Goal: Task Accomplishment & Management: Use online tool/utility

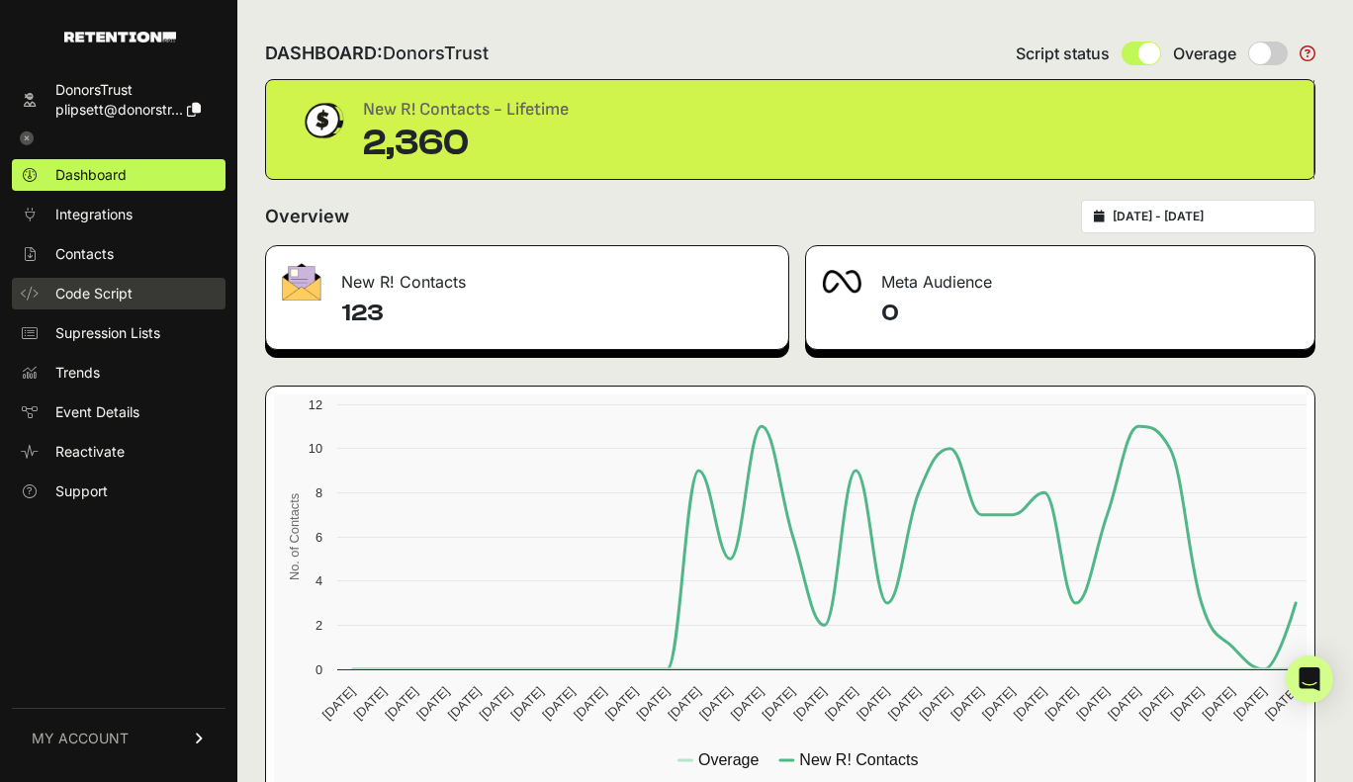
click at [85, 289] on span "Code Script" at bounding box center [93, 294] width 77 height 20
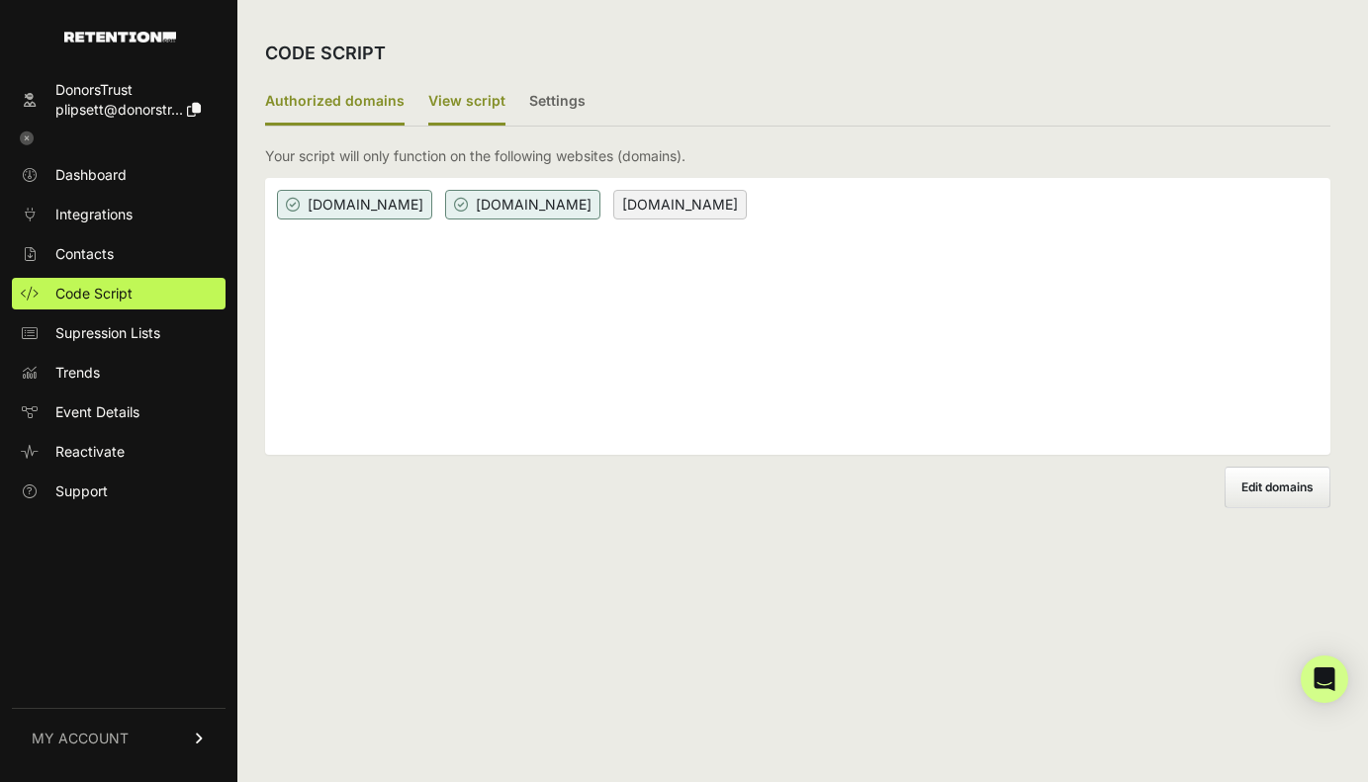
click at [437, 86] on label "View script" at bounding box center [466, 102] width 77 height 46
click at [0, 0] on input "View script" at bounding box center [0, 0] width 0 height 0
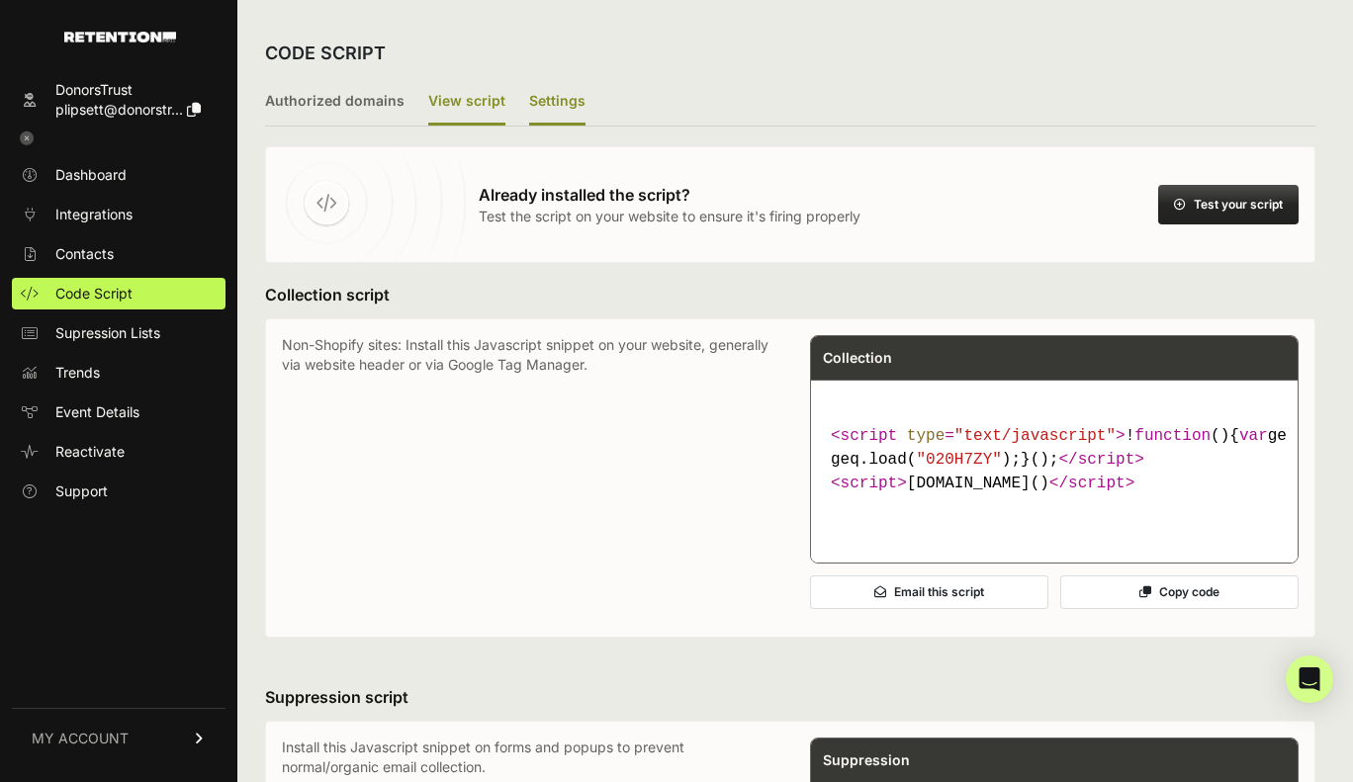
click at [563, 91] on label "Settings" at bounding box center [557, 102] width 56 height 46
click at [0, 0] on input "Settings" at bounding box center [0, 0] width 0 height 0
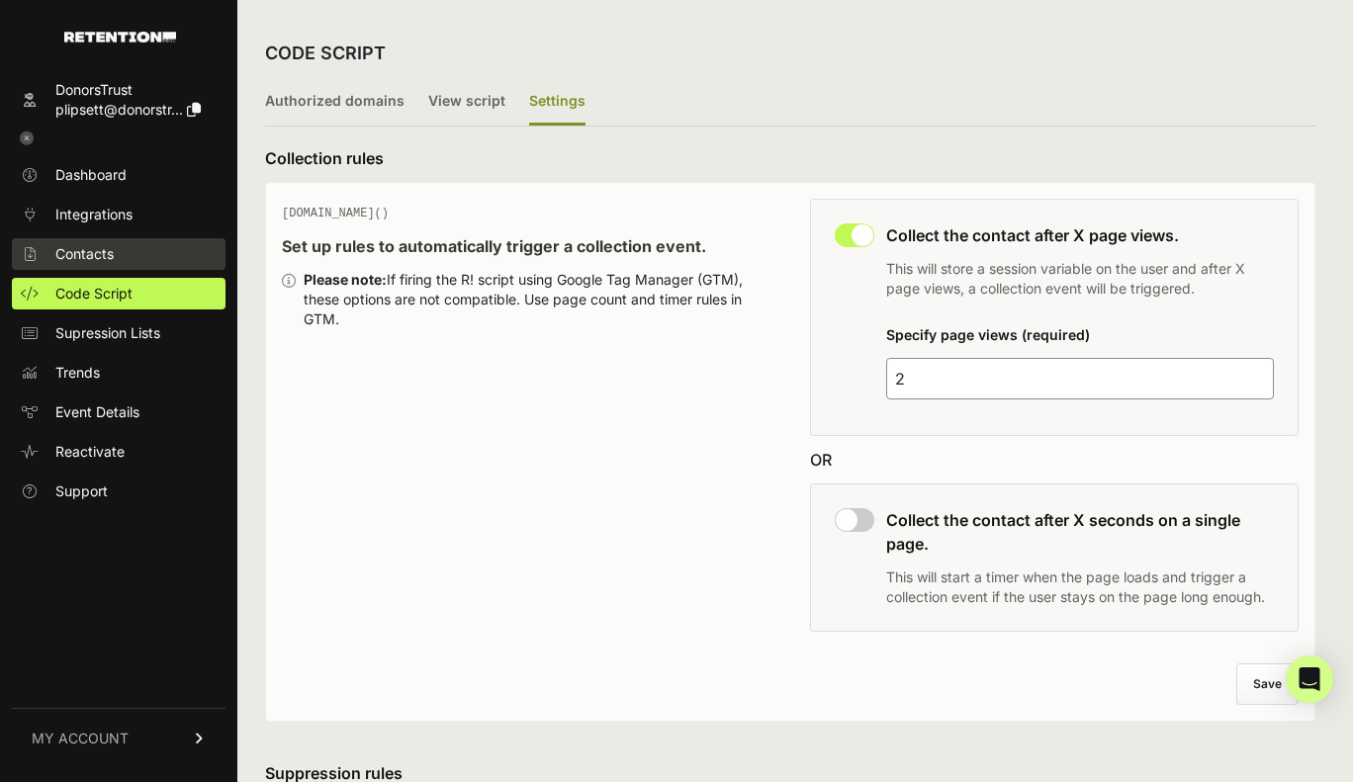
click at [84, 250] on span "Contacts" at bounding box center [84, 254] width 58 height 20
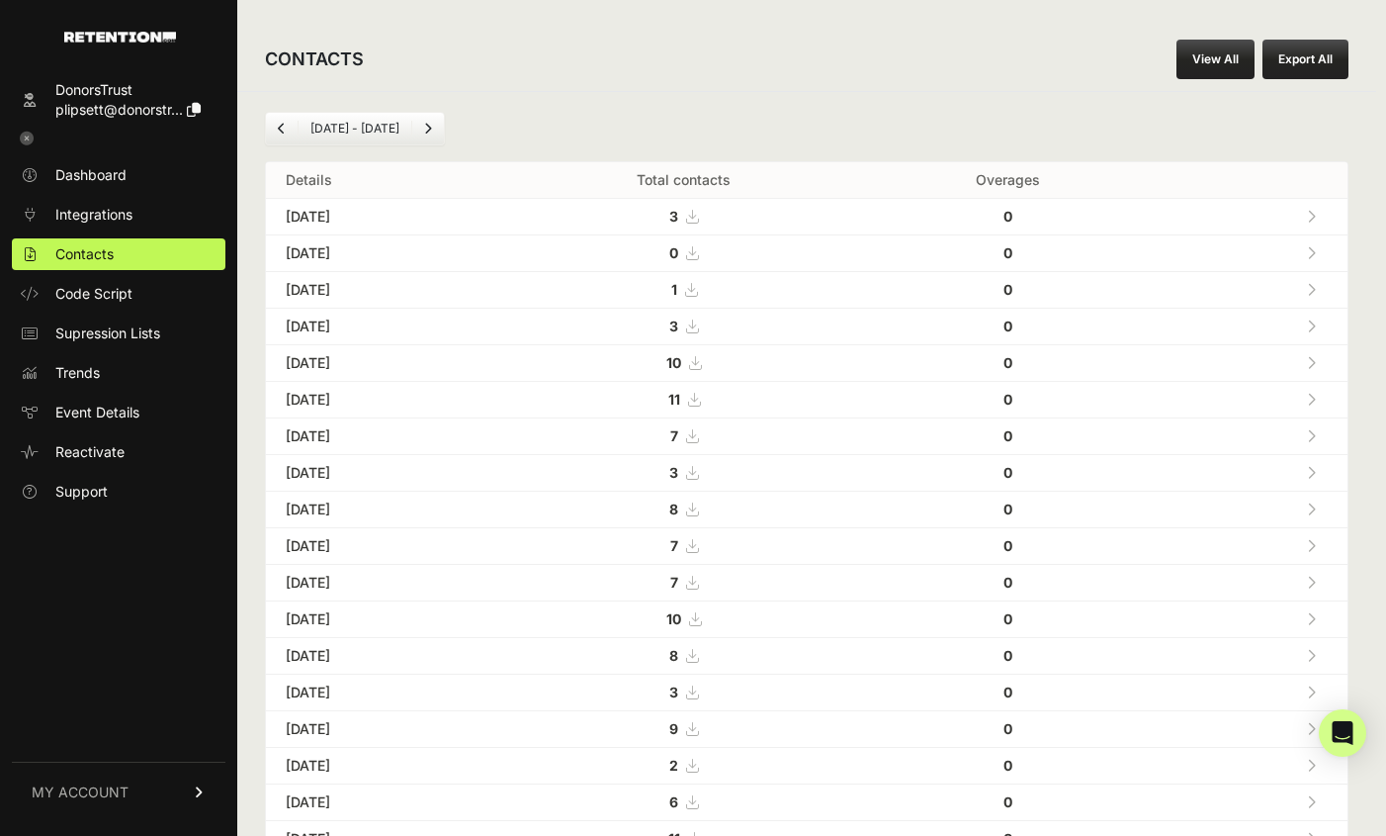
click at [850, 101] on div "Aug 22 - Sep 22 Details Total contacts Overages Sep 22, 2025 3 0 Sep 21, 2025 0" at bounding box center [806, 740] width 1139 height 1299
click at [762, 69] on div "CONTACTS View All Export All" at bounding box center [806, 59] width 1139 height 63
click at [793, 71] on div "CONTACTS View All Export All" at bounding box center [806, 59] width 1139 height 63
drag, startPoint x: 775, startPoint y: 61, endPoint x: 786, endPoint y: 67, distance: 12.4
click at [780, 64] on div "CONTACTS View All Export All" at bounding box center [806, 59] width 1139 height 63
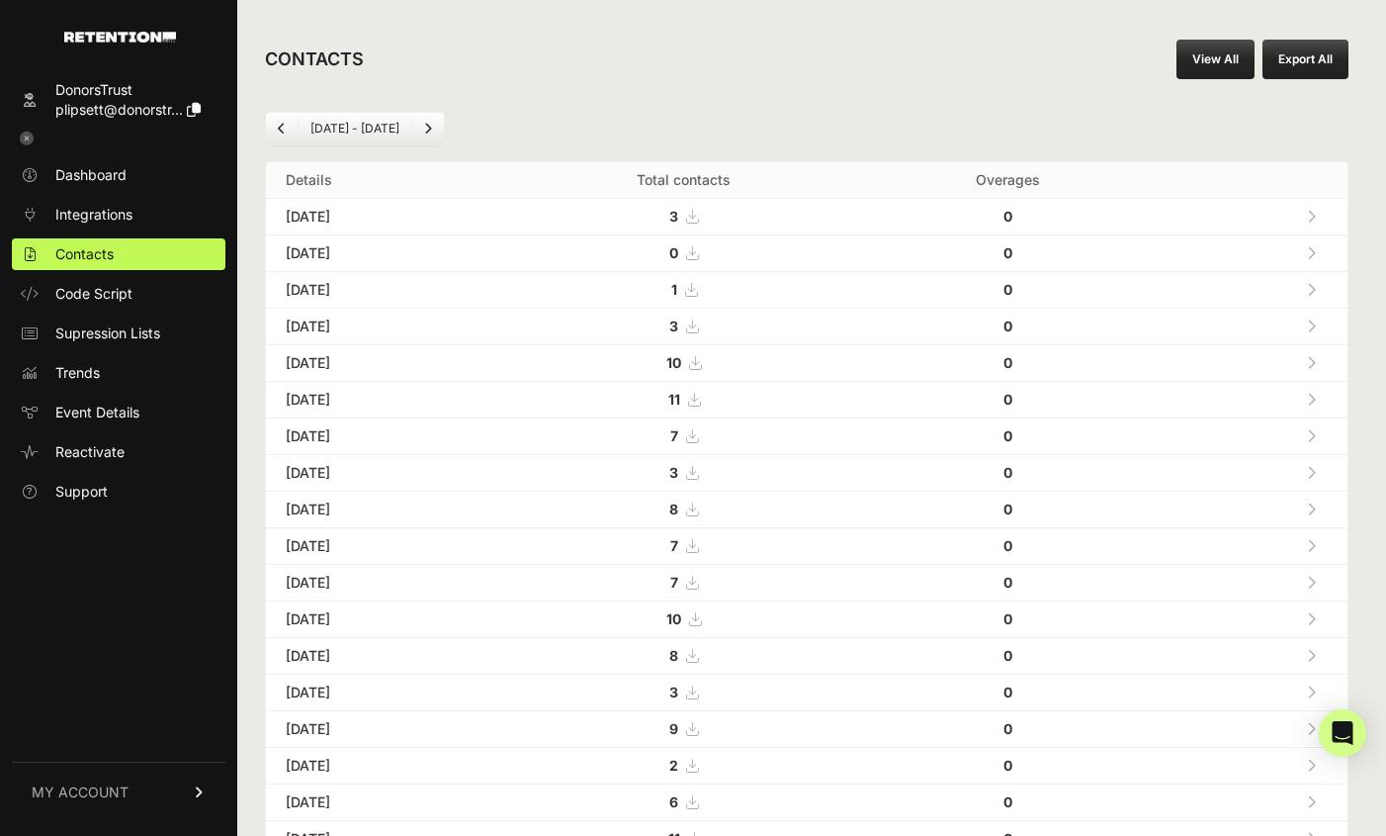
click at [282, 128] on icon "Previous" at bounding box center [282, 129] width 8 height 12
click at [427, 126] on icon "Next" at bounding box center [428, 129] width 8 height 12
click at [839, 93] on div "[DATE] - [DATE] Details Total contacts Overages [DATE] 3 0 [DATE] 0" at bounding box center [806, 740] width 1139 height 1299
click at [843, 91] on div "[DATE] - [DATE] Details Total contacts Overages [DATE] 3 0 [DATE] 0" at bounding box center [806, 740] width 1139 height 1299
click at [1094, 114] on div "[DATE] - [DATE]" at bounding box center [807, 129] width 1084 height 34
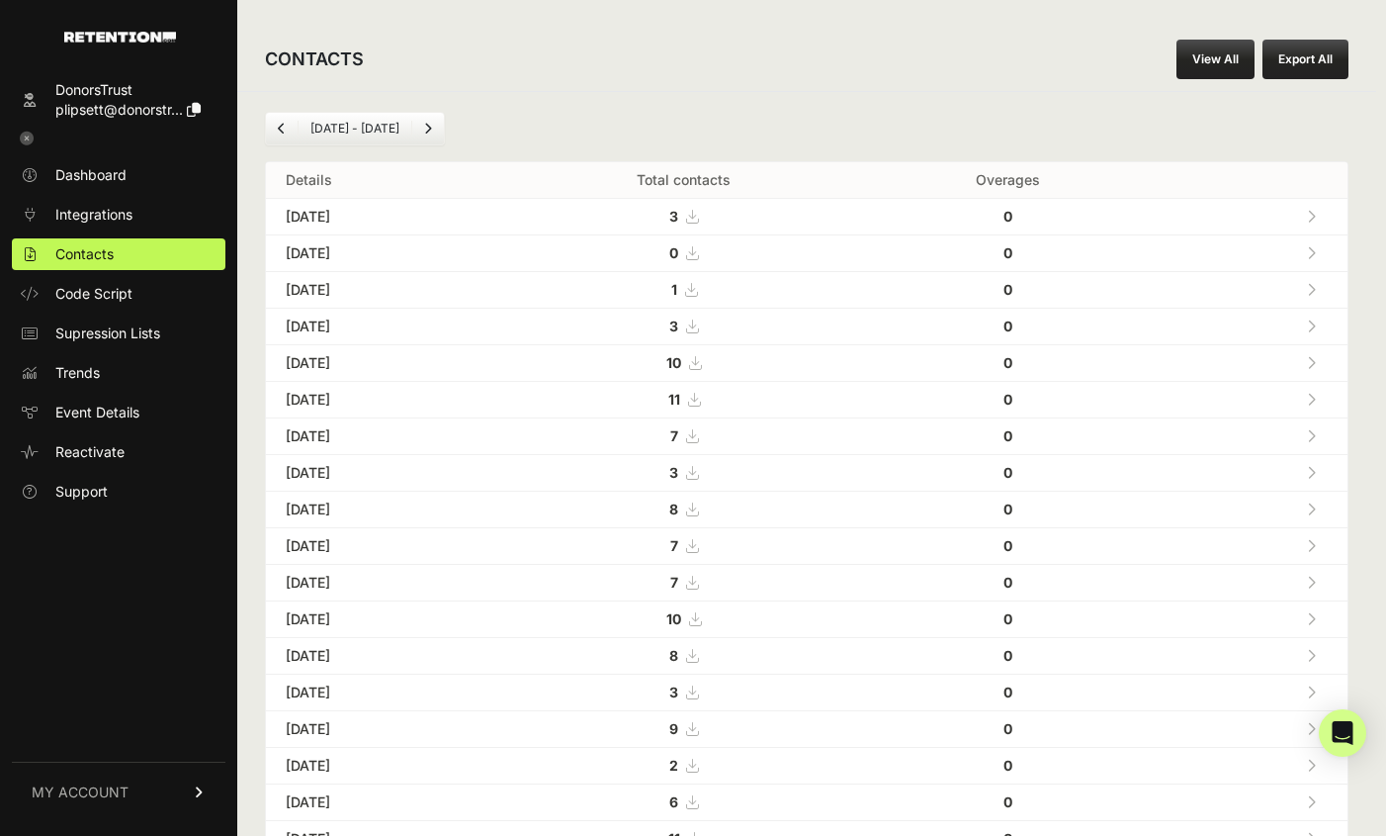
click at [1293, 49] on button "Export All" at bounding box center [1306, 60] width 86 height 40
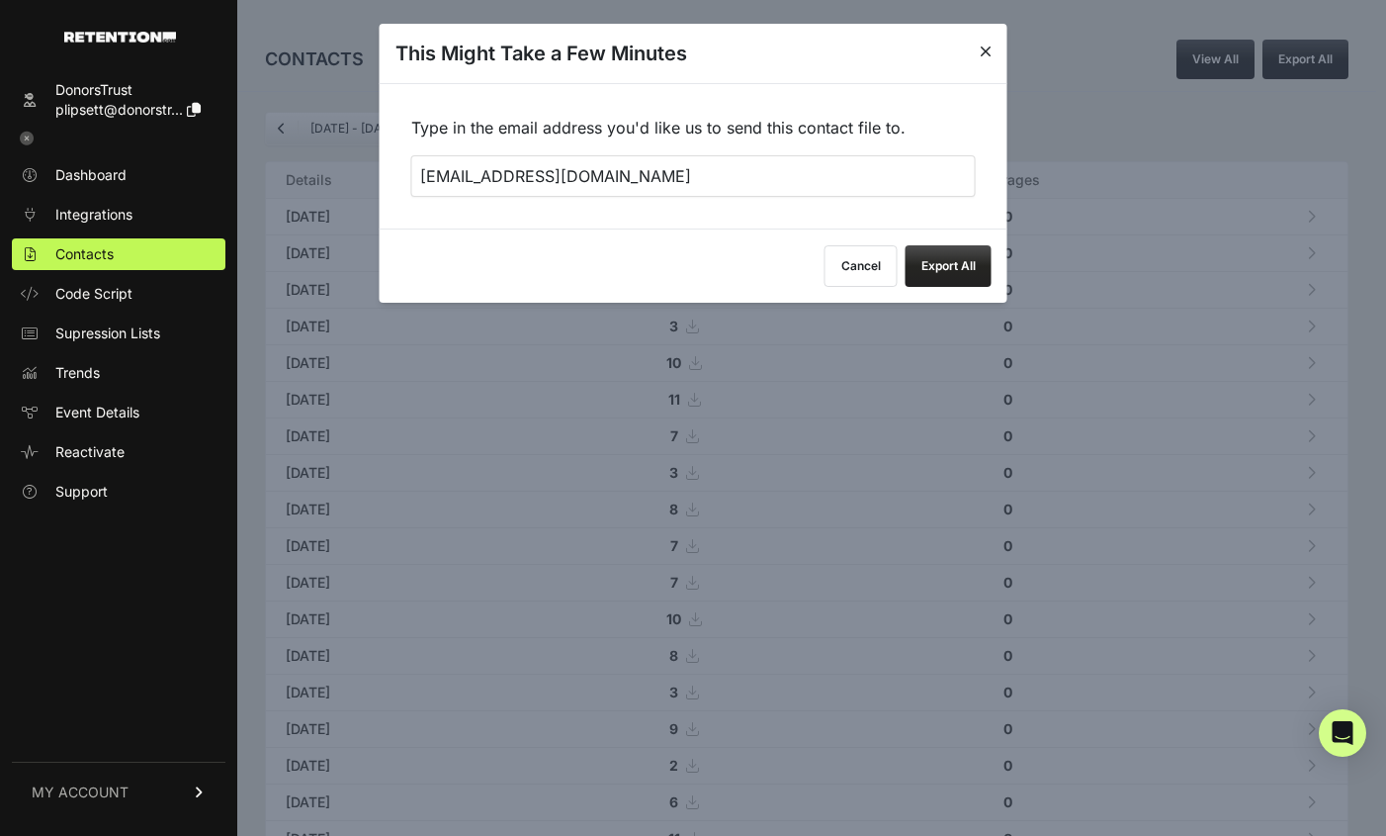
click at [914, 265] on button "Export All" at bounding box center [949, 266] width 86 height 42
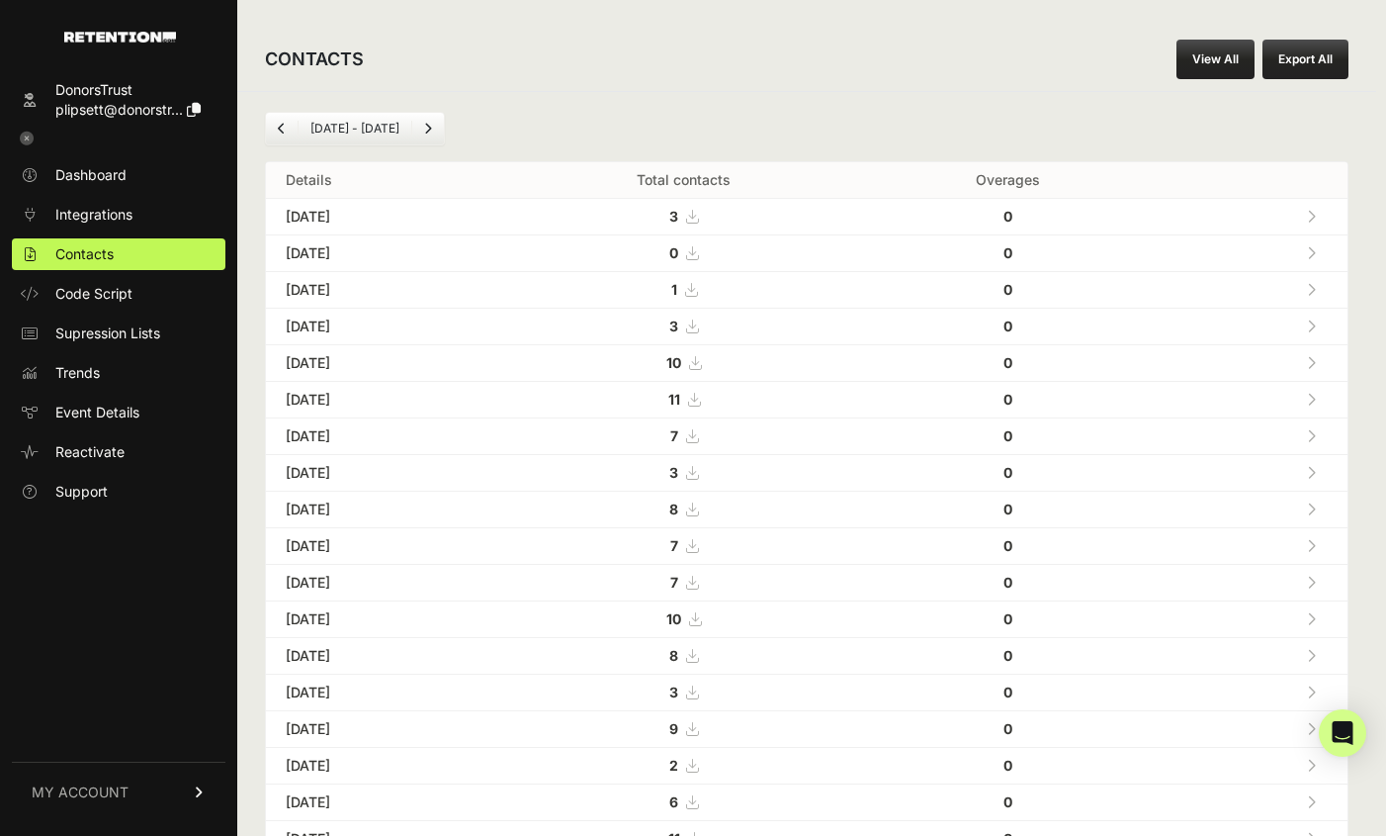
click at [1084, 76] on div "CONTACTS View All Export All" at bounding box center [806, 59] width 1139 height 63
click at [980, 107] on div "[DATE] - [DATE] Details Total contacts Overages [DATE] 3 0 [DATE] 0" at bounding box center [806, 740] width 1139 height 1299
click at [797, 94] on div "CONTACTS View All Export All [DATE] - [DATE] Details Total contacts Overages [D…" at bounding box center [806, 709] width 1139 height 1363
click at [1319, 54] on button "Export All" at bounding box center [1306, 60] width 86 height 40
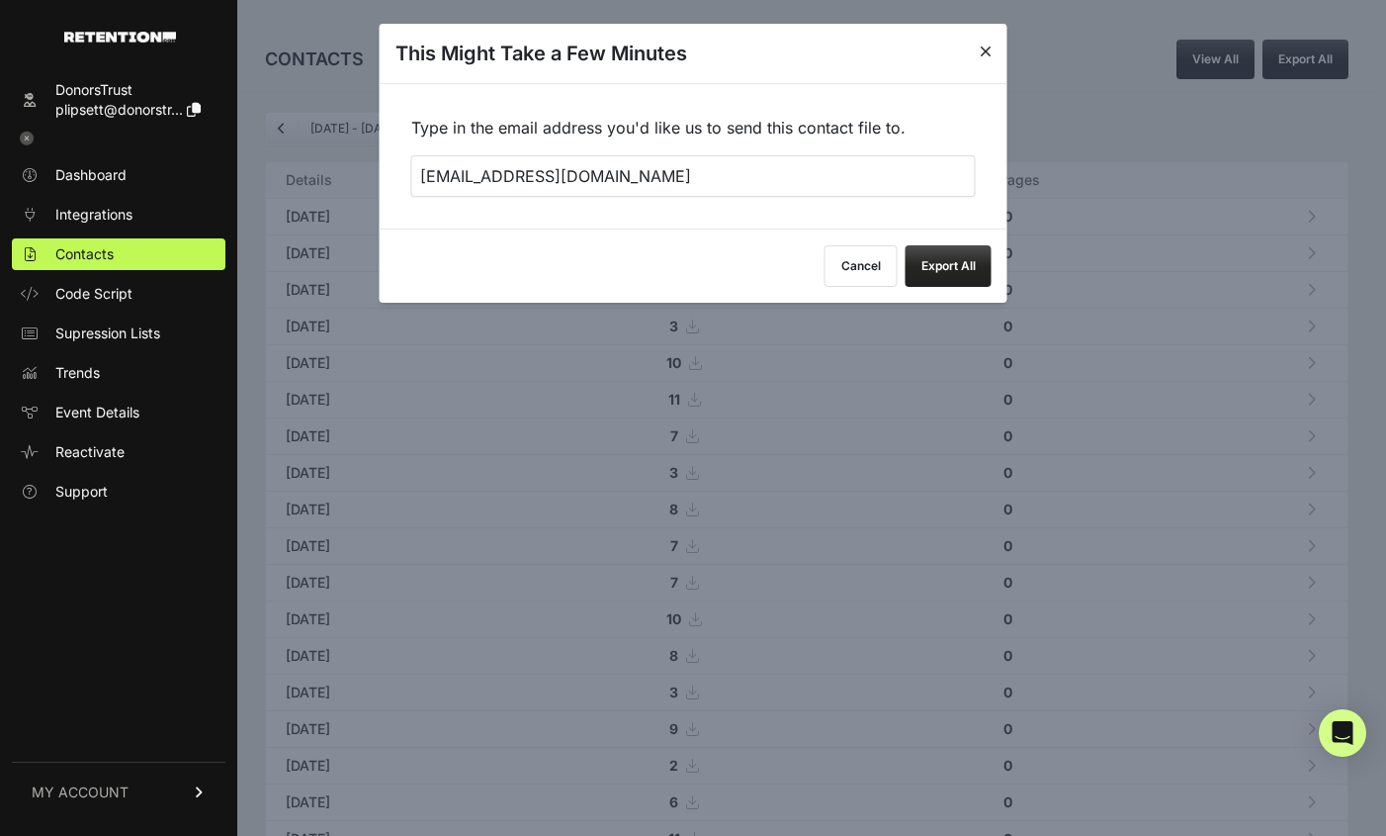
drag, startPoint x: 976, startPoint y: 48, endPoint x: 1047, endPoint y: 35, distance: 72.5
click at [977, 49] on div "This Might Take a Few Minutes" at bounding box center [694, 53] width 628 height 59
click at [991, 51] on div "This Might Take a Few Minutes" at bounding box center [694, 53] width 628 height 59
click at [982, 51] on icon at bounding box center [986, 52] width 12 height 16
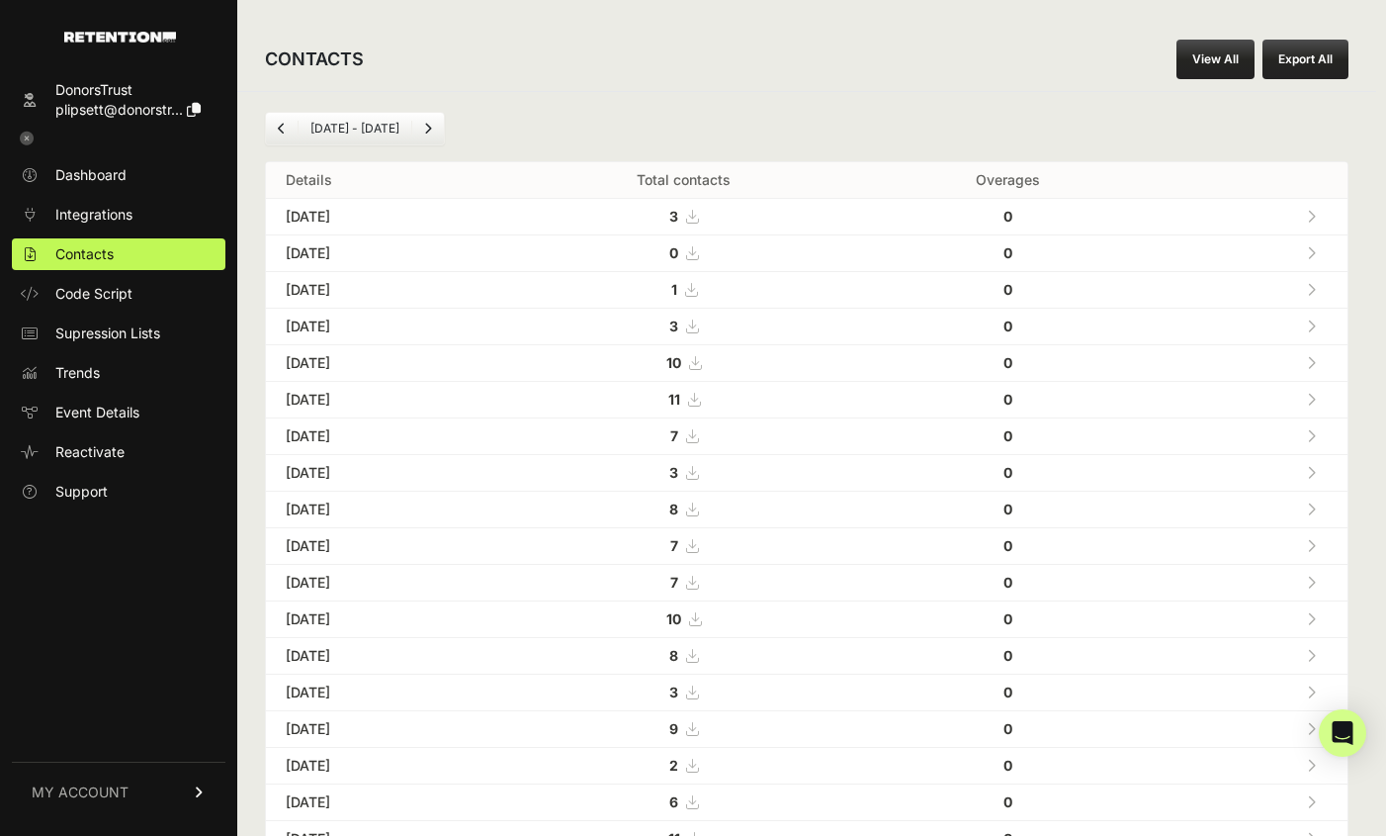
drag, startPoint x: 986, startPoint y: 52, endPoint x: 1008, endPoint y: 50, distance: 21.8
click at [988, 52] on div "CONTACTS View All Export All" at bounding box center [806, 59] width 1139 height 63
click at [889, 99] on div "Aug 22 - Sep 22 Details Total contacts Overages Sep 22, 2025 3 0 Sep 21, 2025 0" at bounding box center [806, 740] width 1139 height 1299
click at [802, 36] on div "CONTACTS View All Export All" at bounding box center [806, 59] width 1139 height 63
click at [791, 93] on div "Aug 22 - Sep 22 Details Total contacts Overages Sep 22, 2025 3 0 Sep 21, 2025 0" at bounding box center [806, 740] width 1139 height 1299
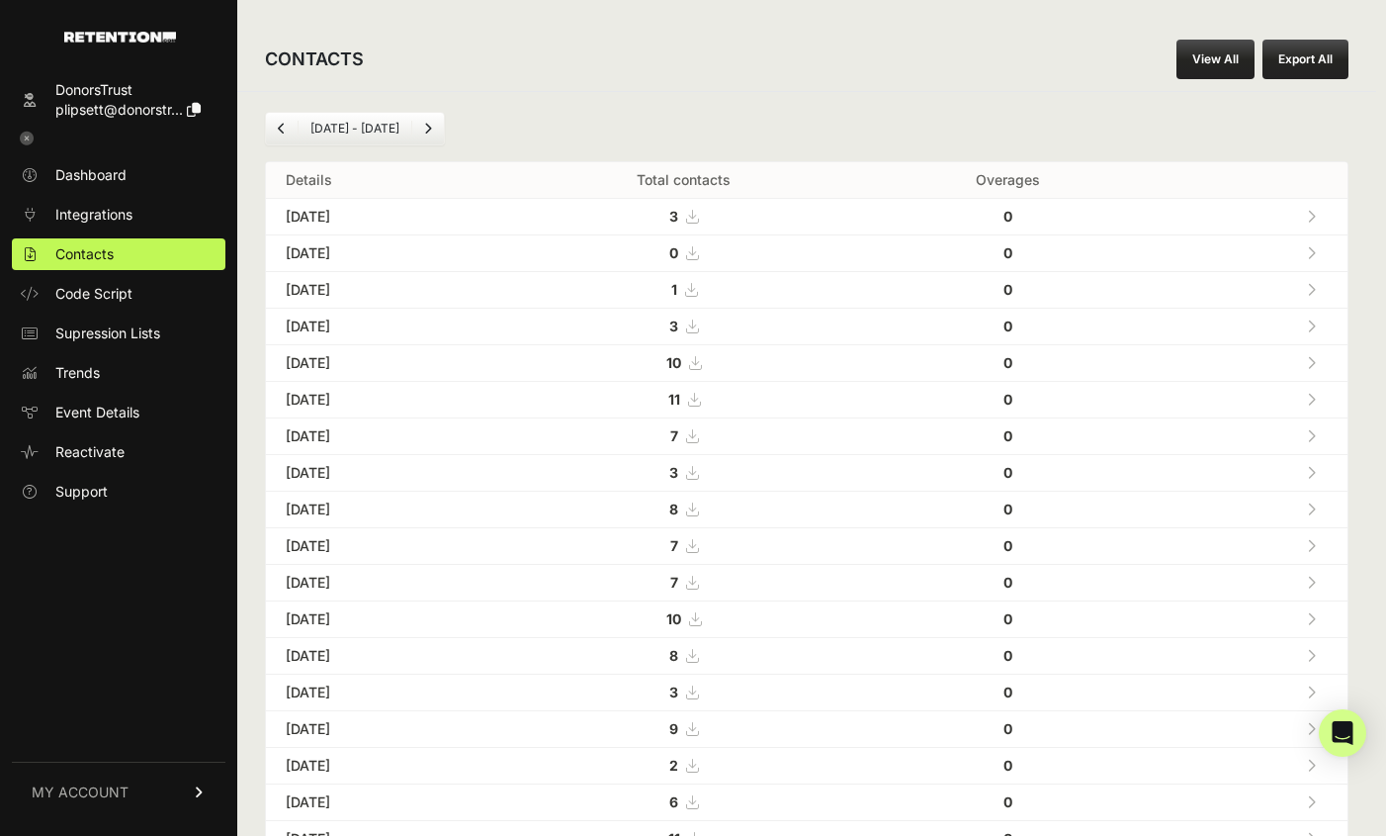
click at [811, 108] on div "Aug 22 - Sep 22 Details Total contacts Overages Sep 22, 2025 3 0 Sep 21, 2025 0" at bounding box center [806, 740] width 1139 height 1299
drag, startPoint x: 945, startPoint y: 99, endPoint x: 977, endPoint y: 99, distance: 31.6
click at [943, 101] on div "Aug 22 - Sep 22 Details Total contacts Overages Sep 22, 2025 3 0 Sep 21, 2025 0" at bounding box center [806, 740] width 1139 height 1299
click at [72, 171] on span "Dashboard" at bounding box center [90, 175] width 71 height 20
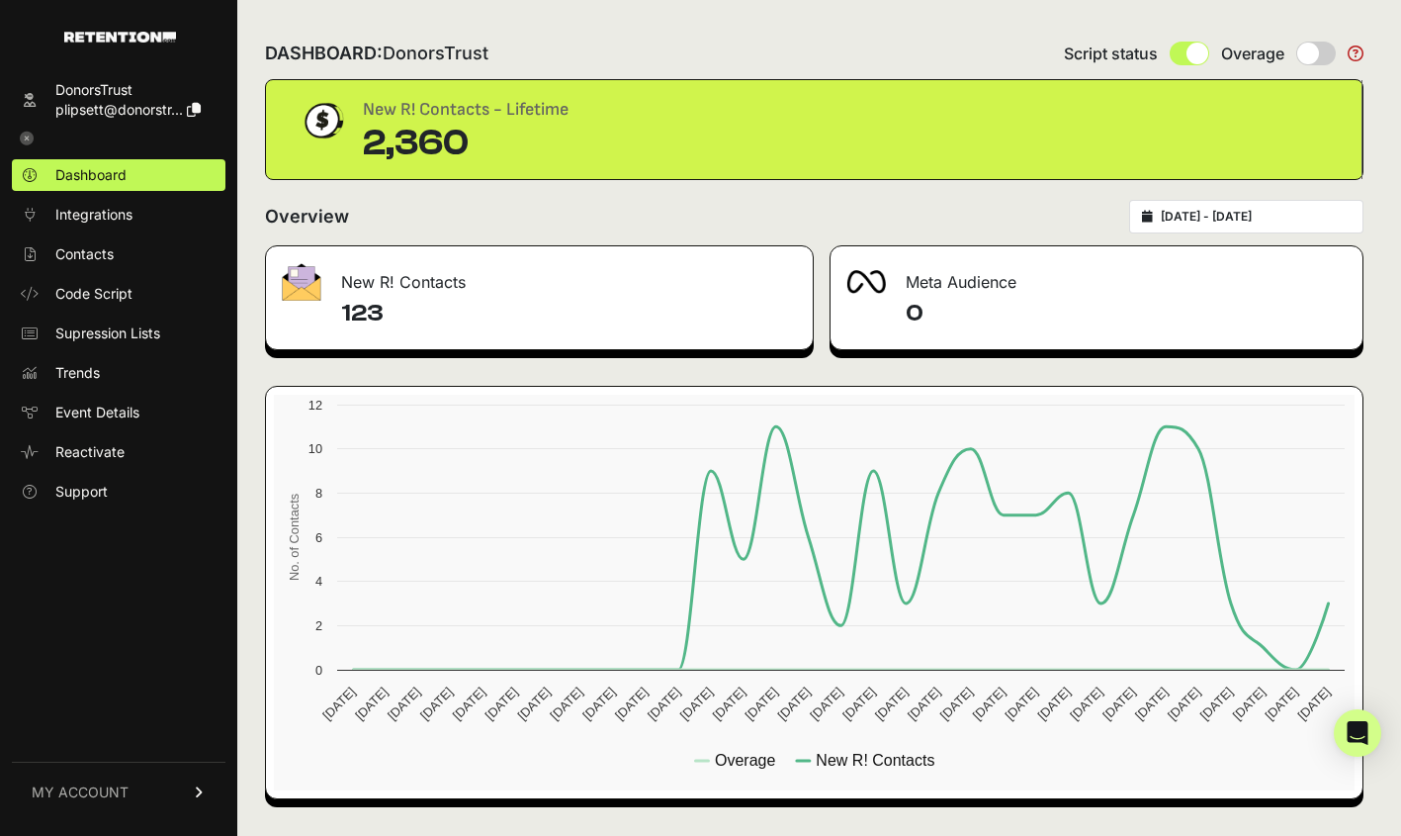
click at [1158, 222] on div "2025-08-23 - 2025-09-22" at bounding box center [1246, 217] width 234 height 34
click at [1226, 225] on div "2025-08-23 - 2025-09-22" at bounding box center [1246, 217] width 234 height 34
click at [927, 218] on div "Overview 2025-08-23 - 2025-09-22" at bounding box center [814, 217] width 1099 height 34
click at [130, 250] on link "Contacts" at bounding box center [119, 254] width 214 height 32
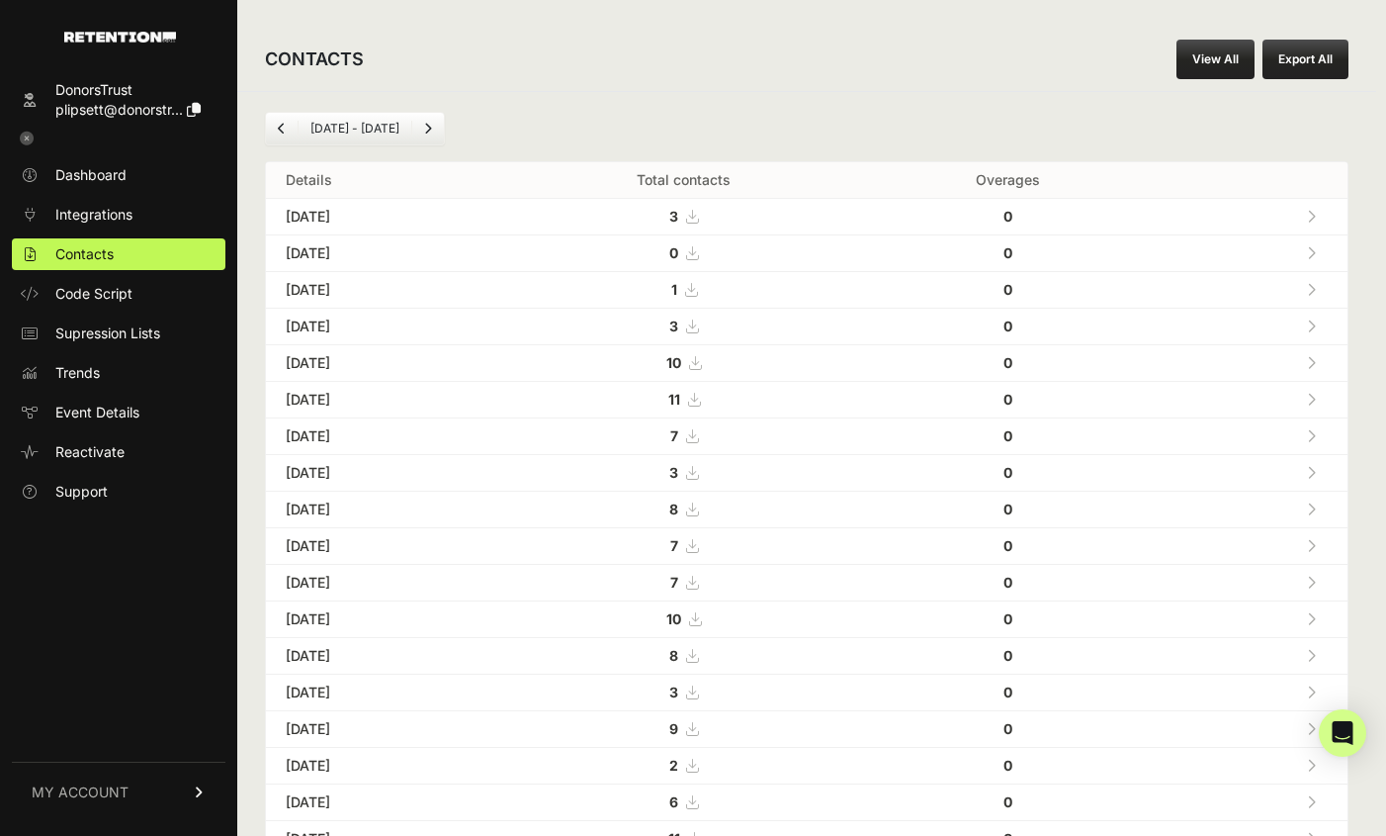
drag, startPoint x: 1162, startPoint y: 58, endPoint x: 1175, endPoint y: 58, distance: 12.9
click at [1163, 58] on div "CONTACTS View All Export All" at bounding box center [806, 59] width 1139 height 63
click at [1179, 57] on div "CONTACTS View All Export All" at bounding box center [806, 59] width 1139 height 63
click at [1220, 60] on link "View All" at bounding box center [1216, 60] width 78 height 40
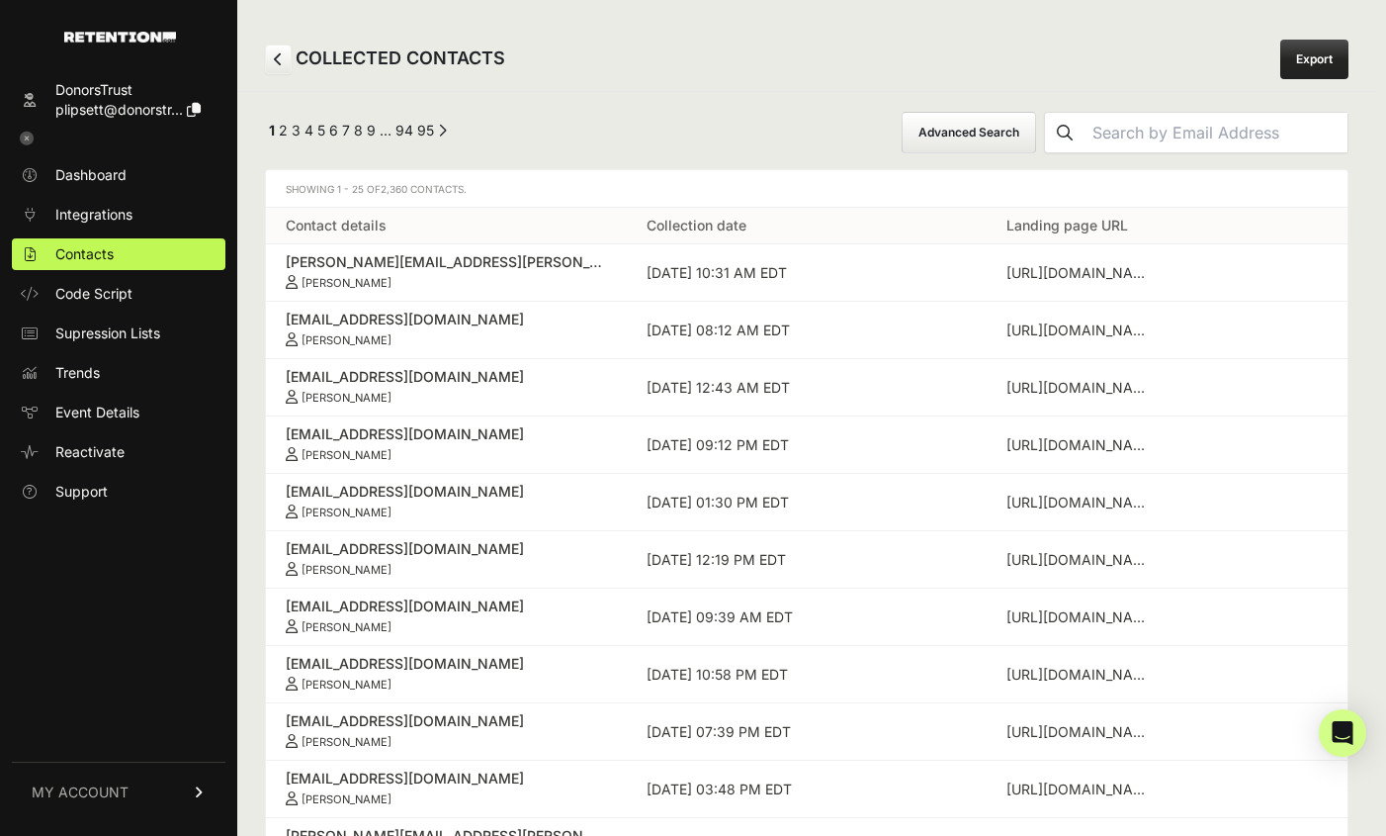
click at [998, 125] on button "Advanced Search" at bounding box center [969, 133] width 134 height 42
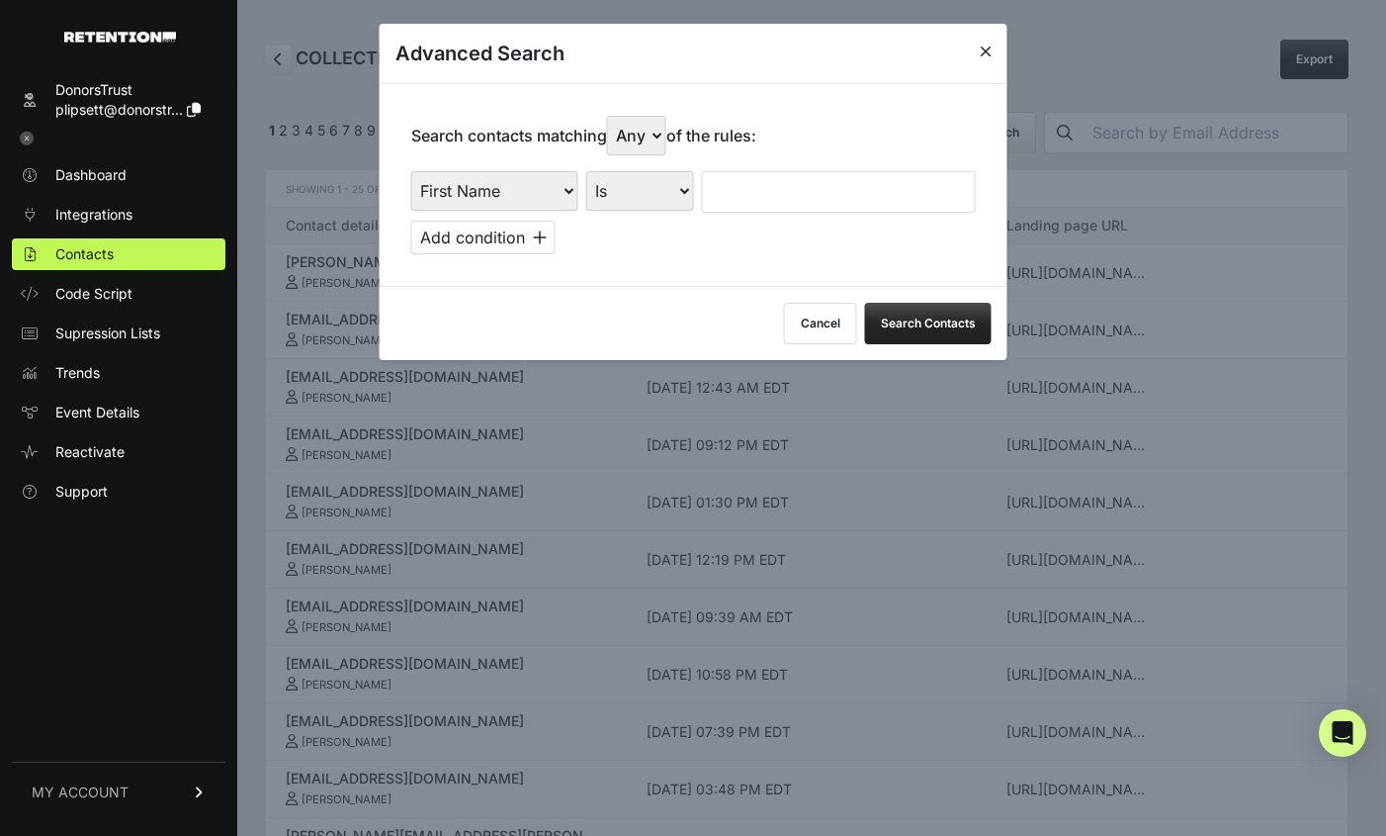
click at [576, 181] on select "First Name Last Name State City Email Email Domain Landing Domain Landing Page …" at bounding box center [494, 191] width 167 height 40
select select "file_date"
click at [411, 171] on select "First Name Last Name State City Email Email Domain Landing Domain Landing Page …" at bounding box center [494, 191] width 167 height 40
click at [824, 337] on button "Cancel" at bounding box center [820, 324] width 73 height 42
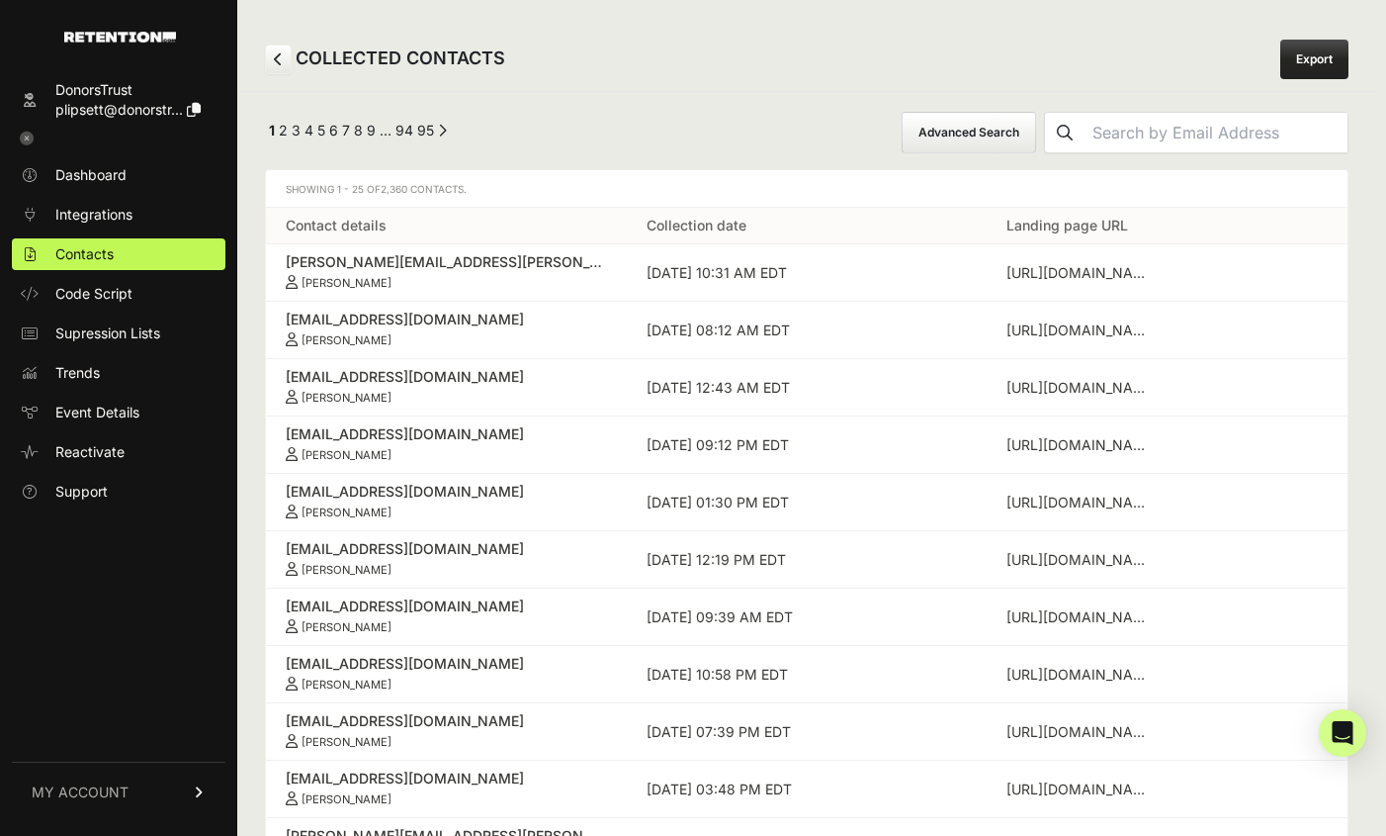
click at [1036, 142] on button "Advanced Search" at bounding box center [969, 133] width 134 height 42
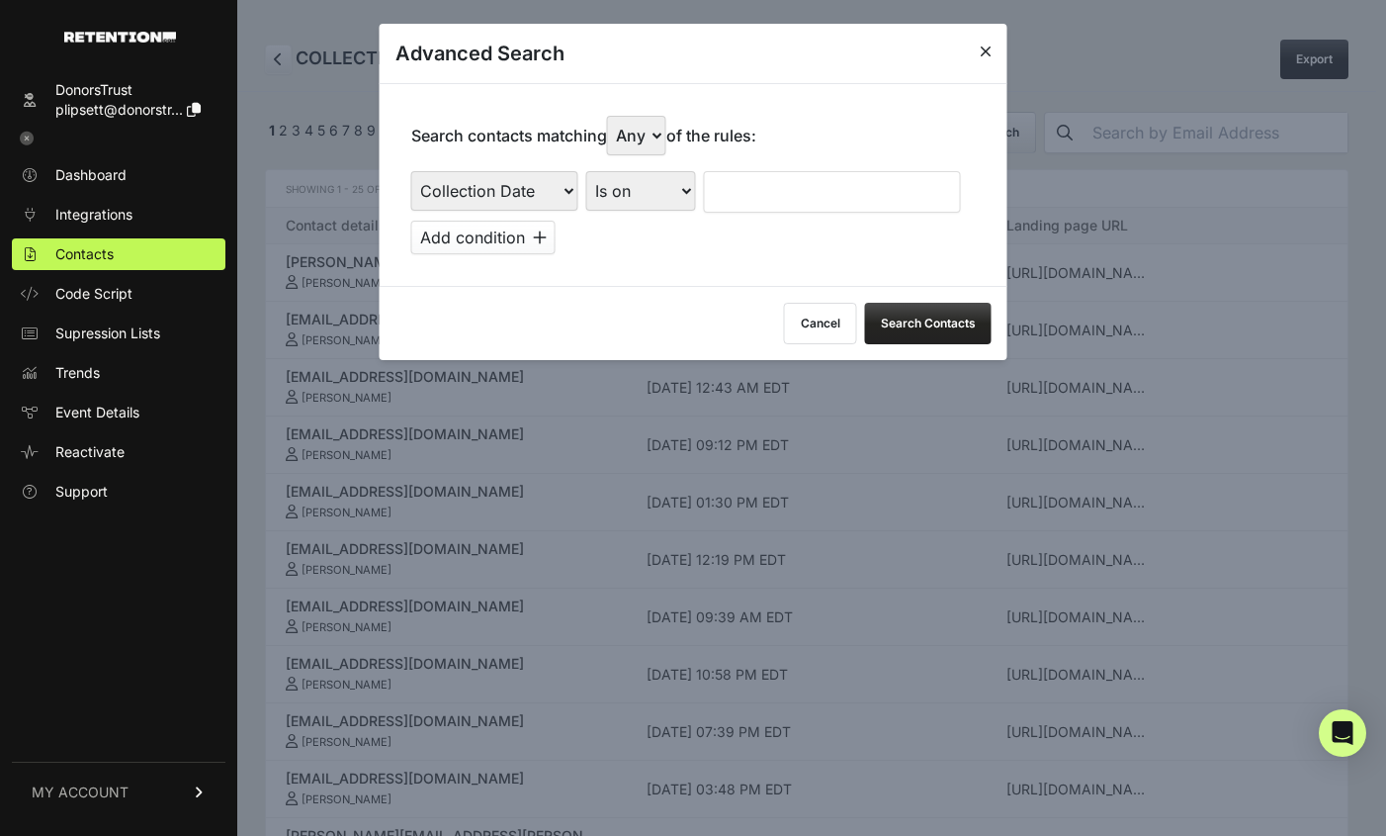
click at [646, 180] on select "Is on Is between" at bounding box center [641, 191] width 110 height 40
click at [746, 190] on input "text" at bounding box center [832, 192] width 257 height 42
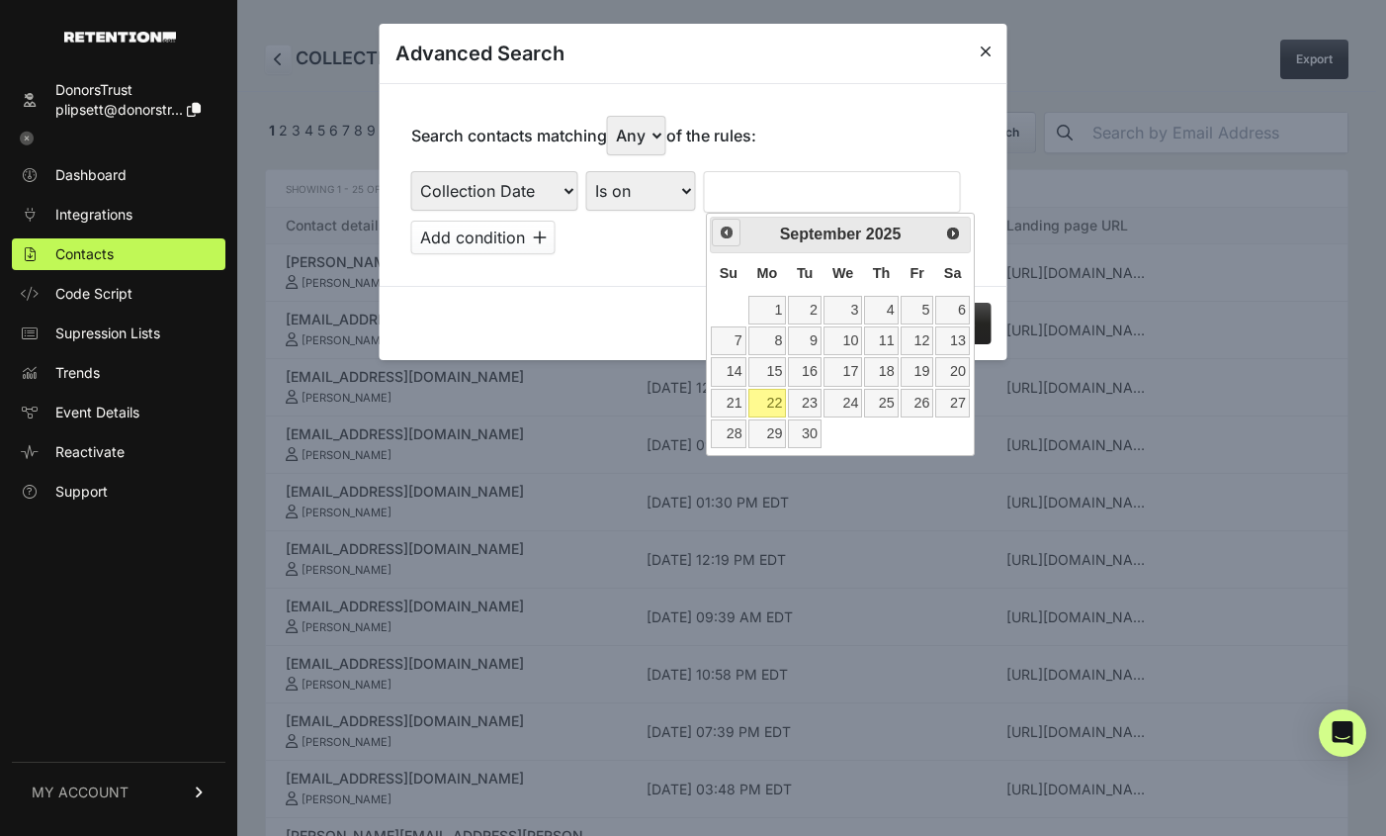
click at [735, 236] on link "Prev" at bounding box center [726, 233] width 29 height 29
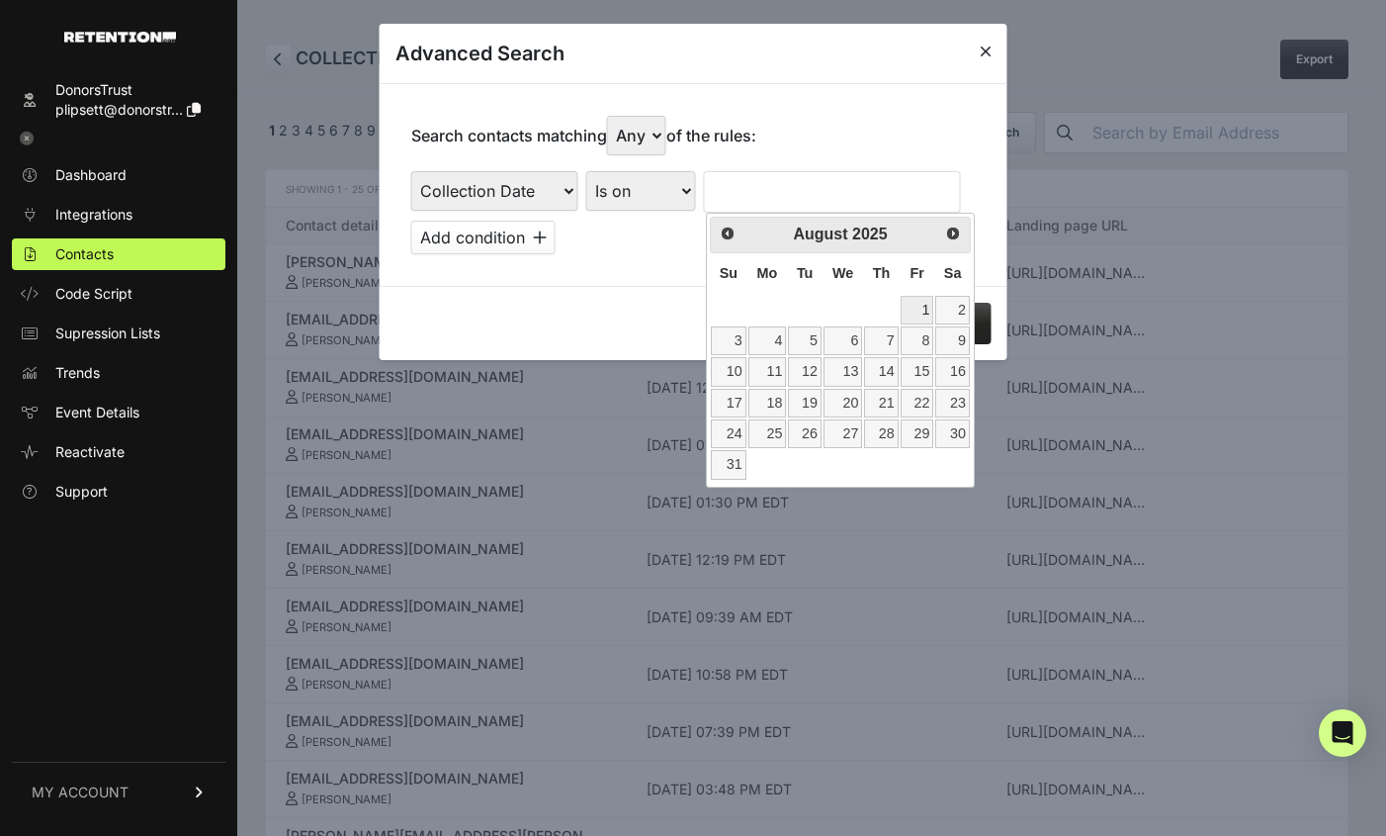
click at [917, 308] on link "1" at bounding box center [918, 310] width 34 height 29
type input "[DATE]"
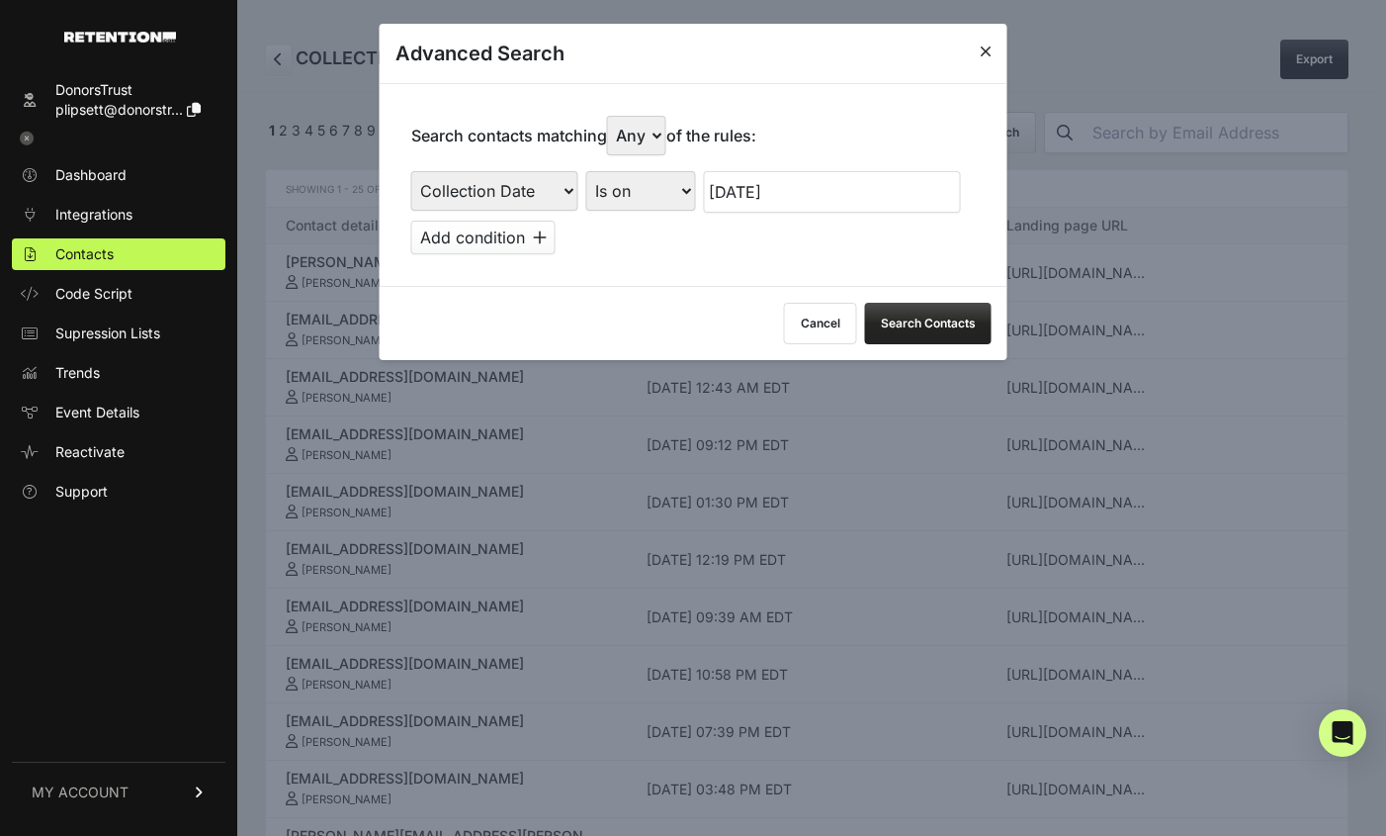
click at [932, 319] on button "Search Contacts" at bounding box center [928, 324] width 127 height 42
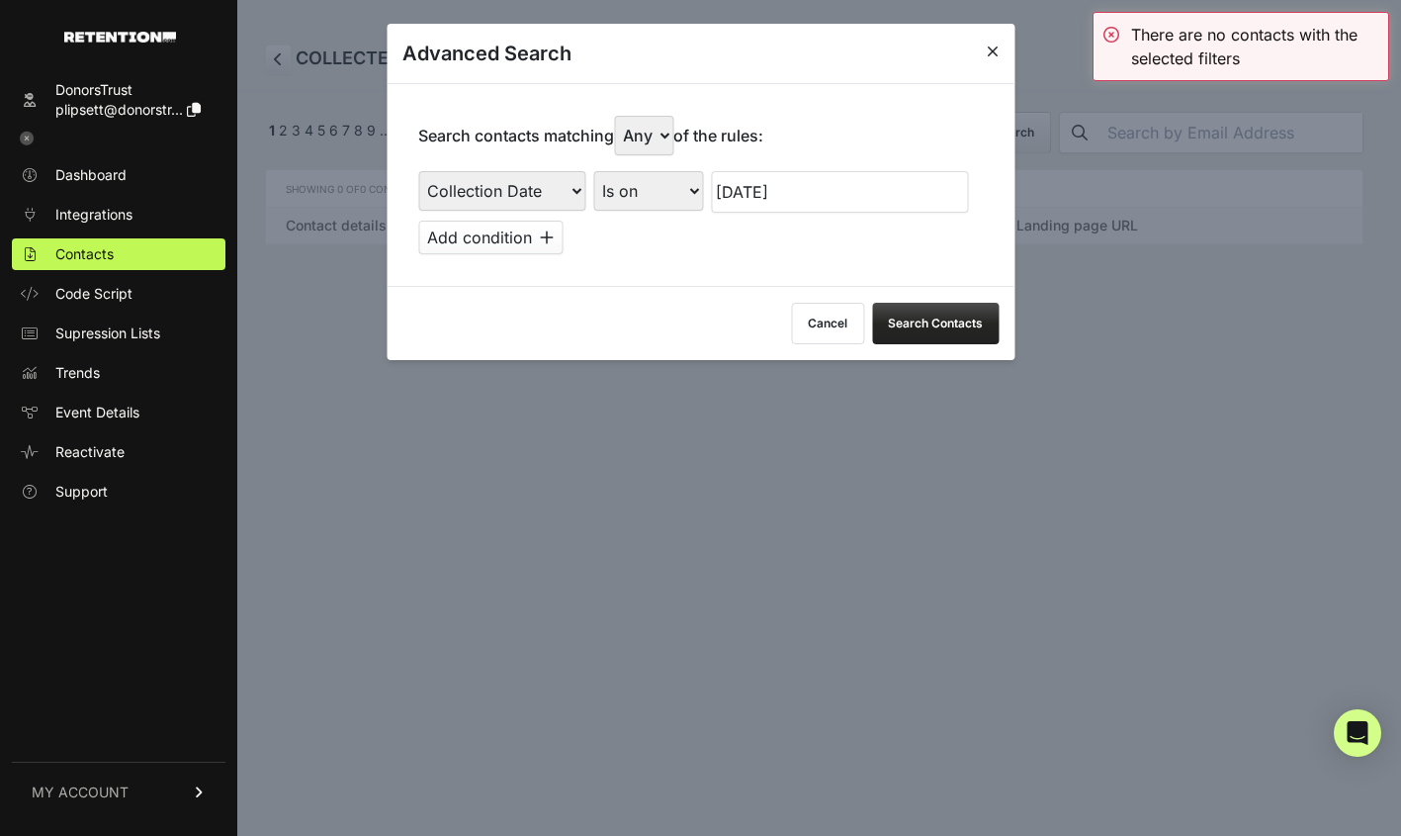
click at [659, 167] on div "Search contacts matching Any All of the rules: First Name Last Name State City …" at bounding box center [701, 184] width 628 height 203
click at [648, 188] on select "Is on Is between" at bounding box center [648, 191] width 110 height 40
select select "is_between"
click at [593, 171] on select "Is on Is between" at bounding box center [648, 191] width 110 height 40
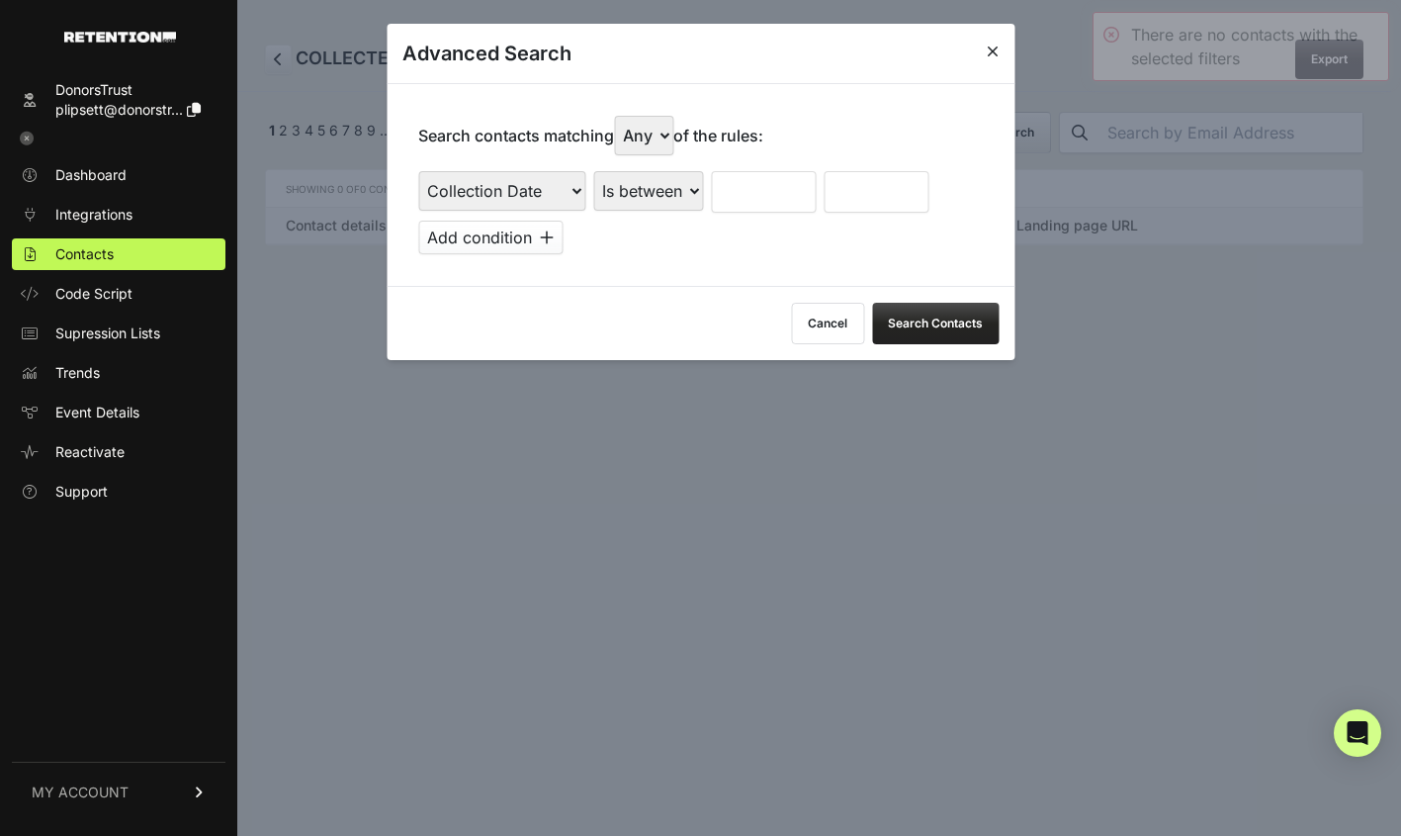
click at [778, 195] on input "text" at bounding box center [763, 192] width 105 height 42
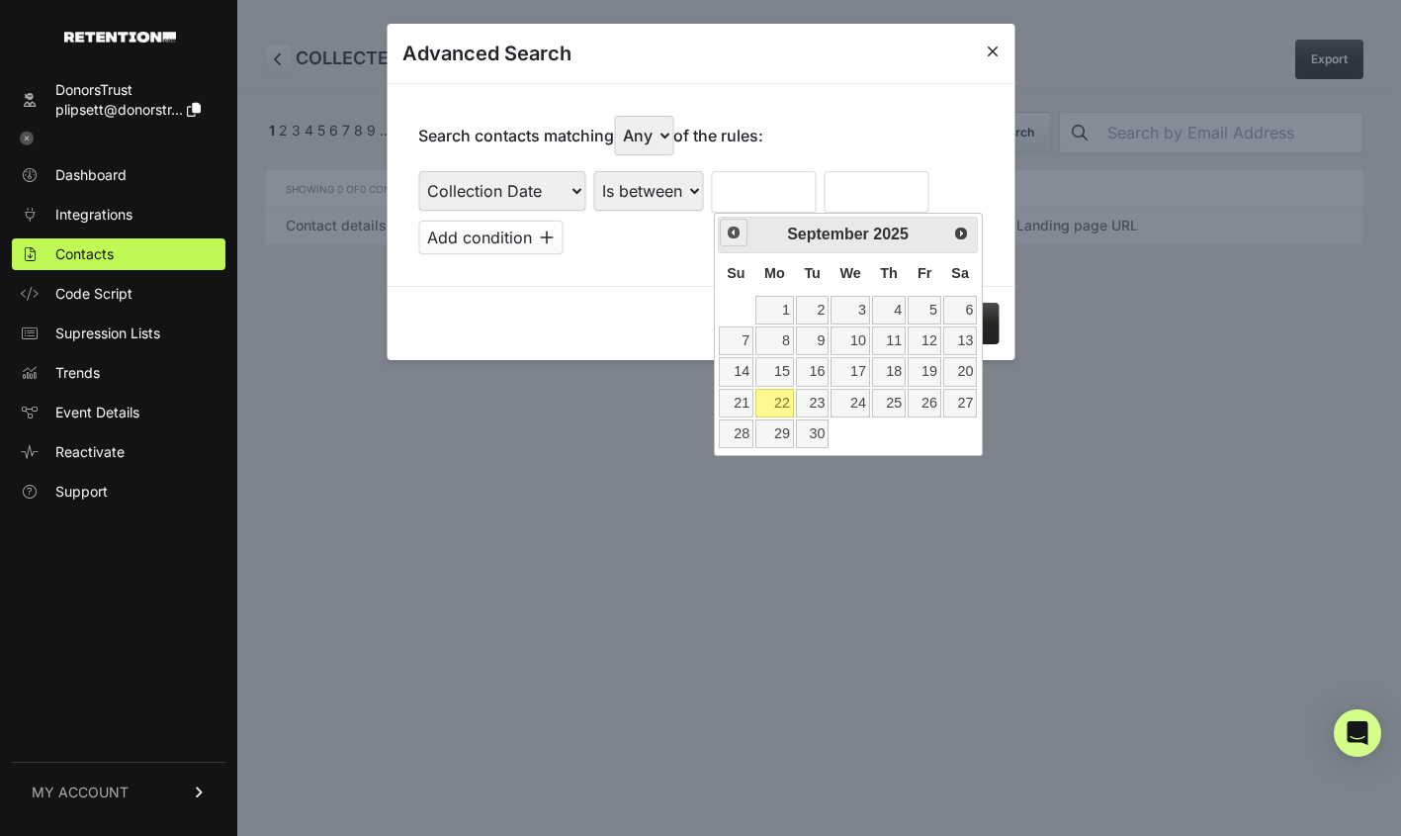
click at [729, 228] on span "Prev" at bounding box center [734, 232] width 16 height 16
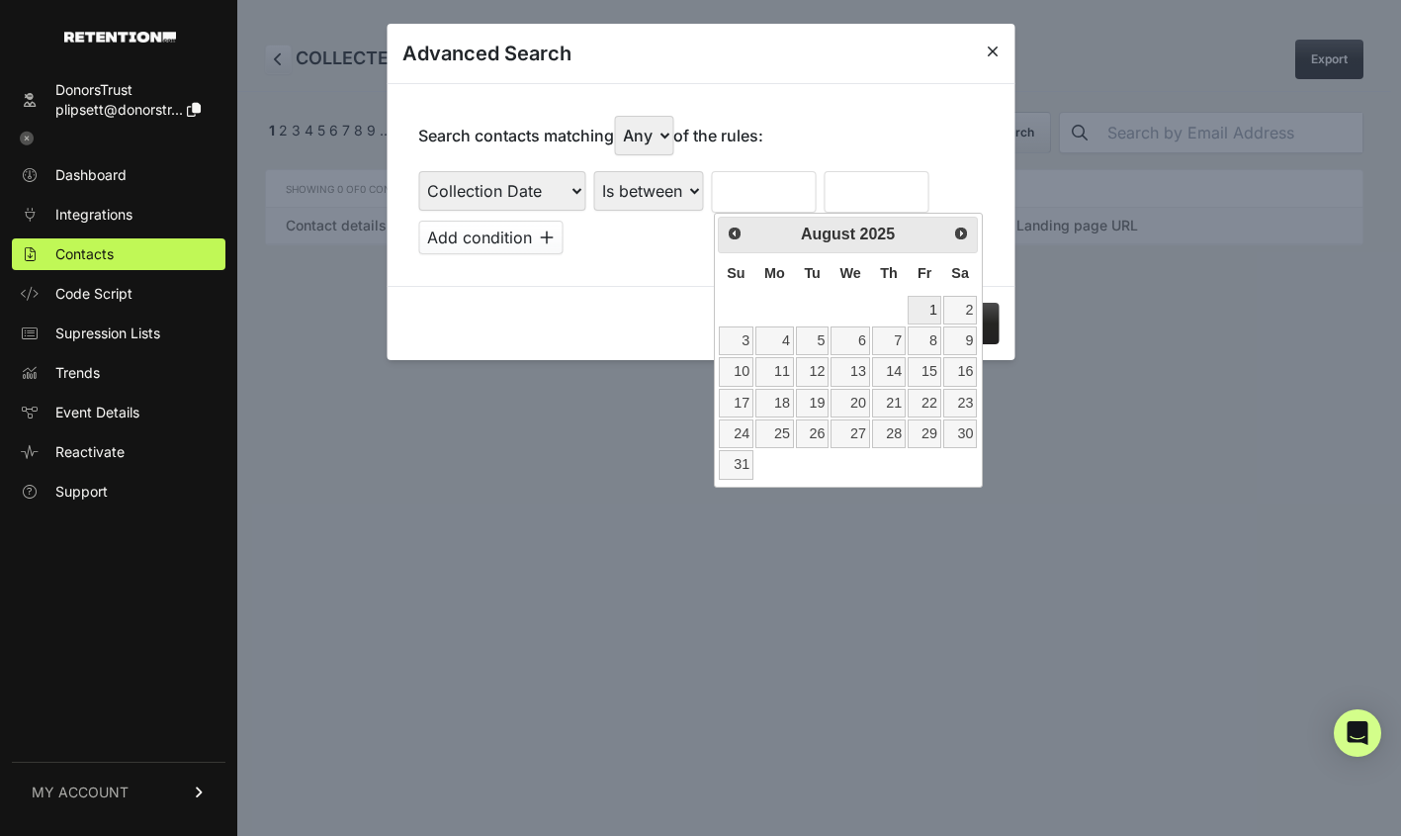
click at [933, 306] on link "1" at bounding box center [925, 310] width 34 height 29
type input "[DATE]"
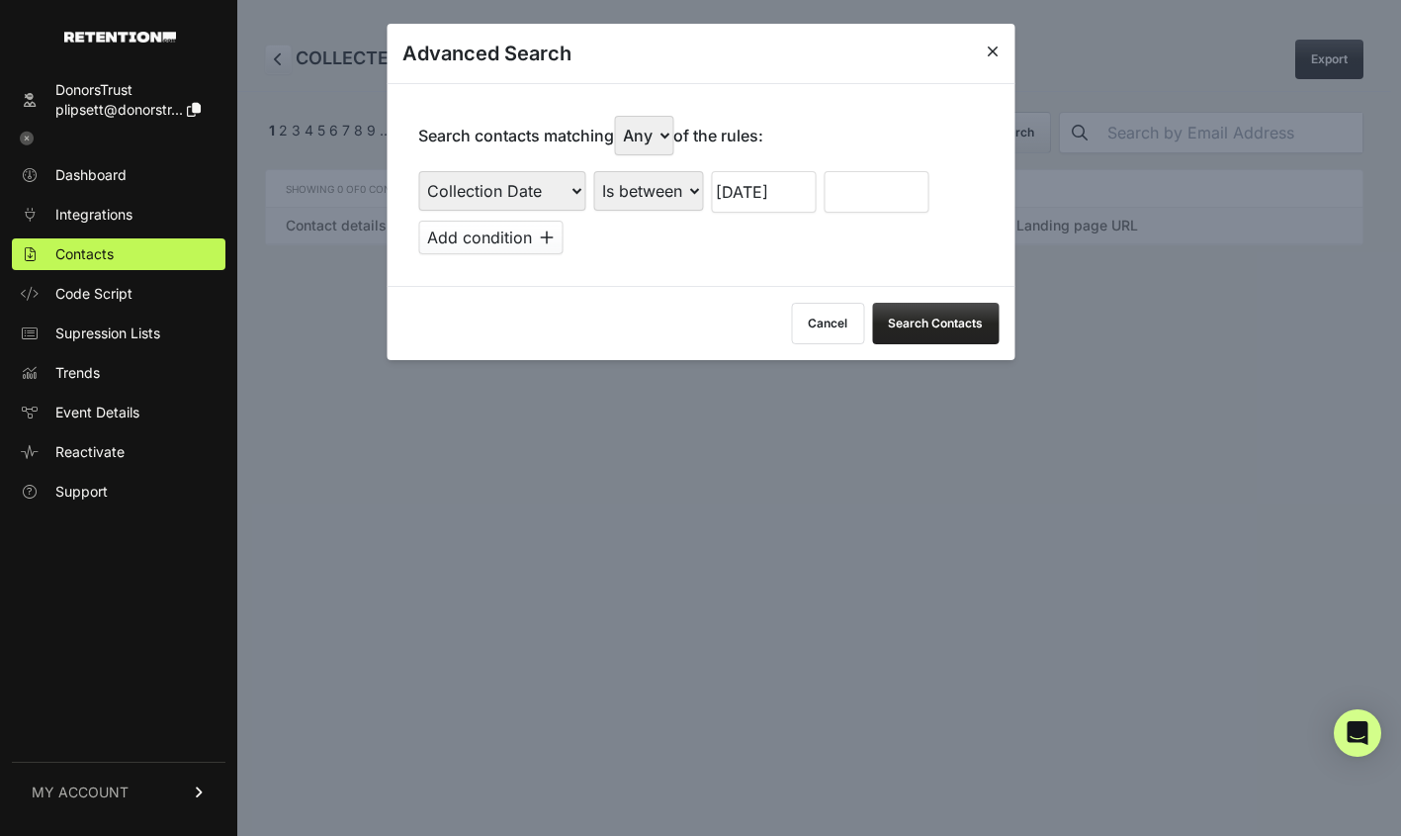
click at [902, 187] on input "text" at bounding box center [876, 192] width 105 height 42
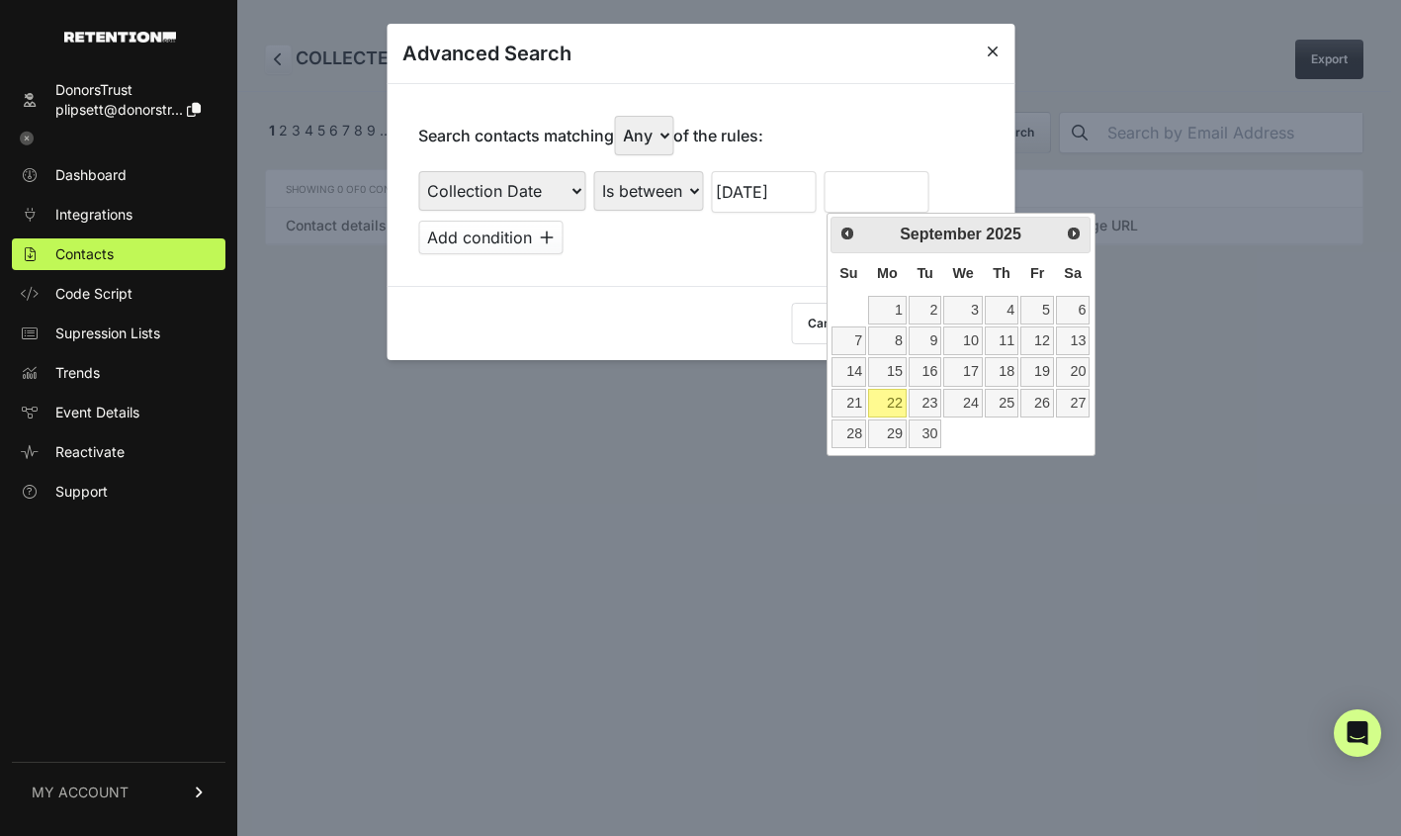
click at [892, 402] on link "22" at bounding box center [887, 403] width 39 height 29
type input "09/22/2025"
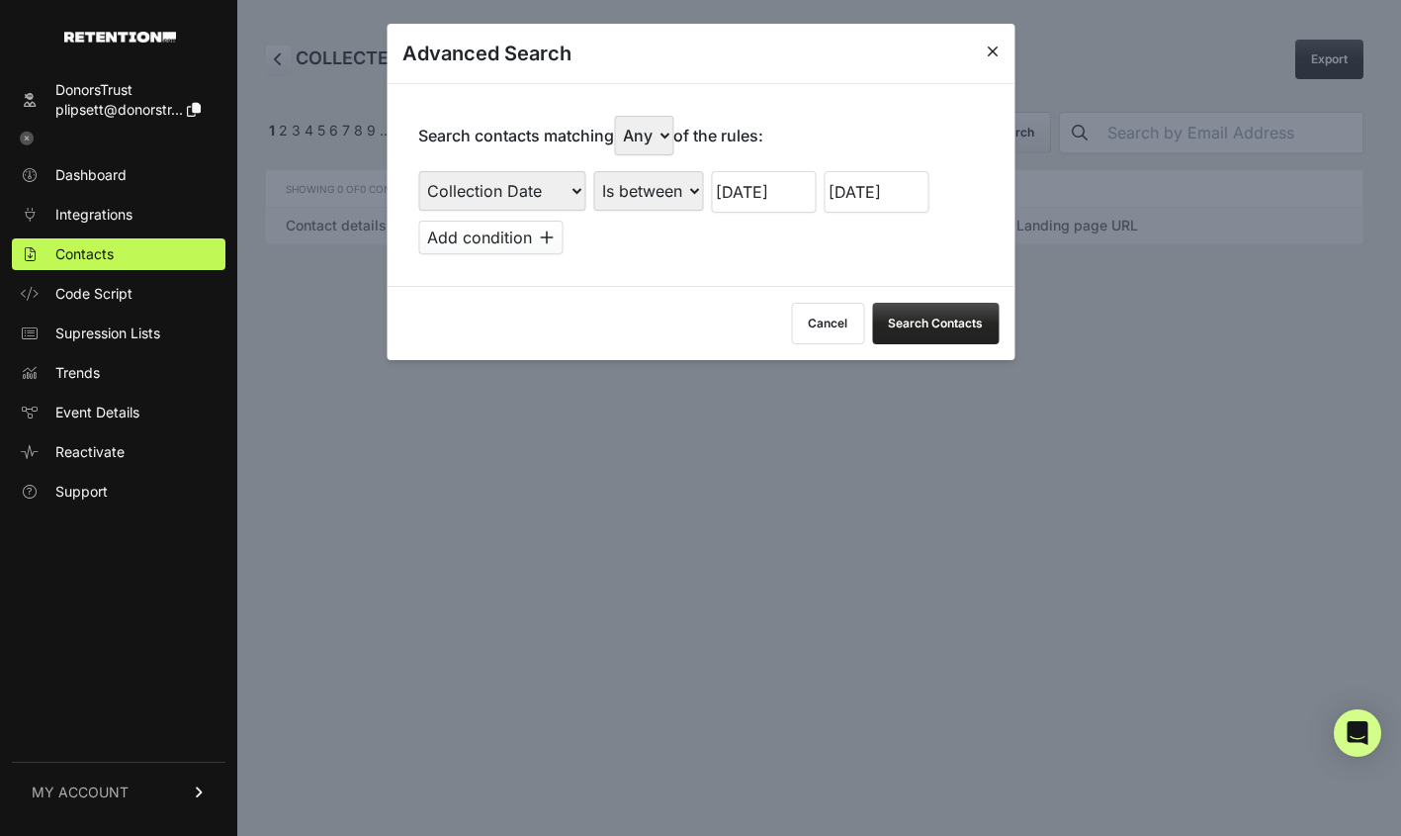
click at [939, 311] on button "Search Contacts" at bounding box center [935, 324] width 127 height 42
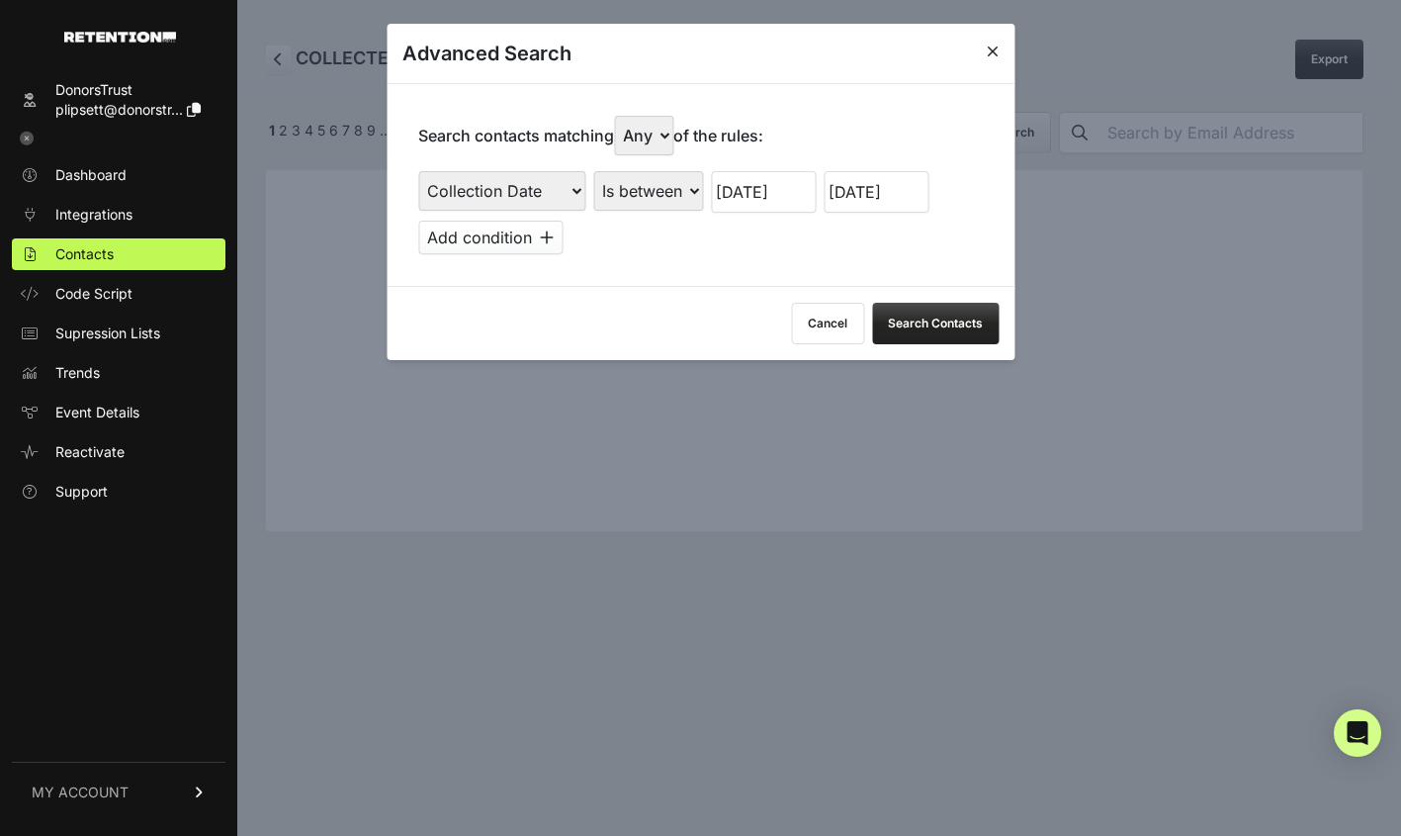
click at [998, 49] on icon at bounding box center [993, 52] width 12 height 16
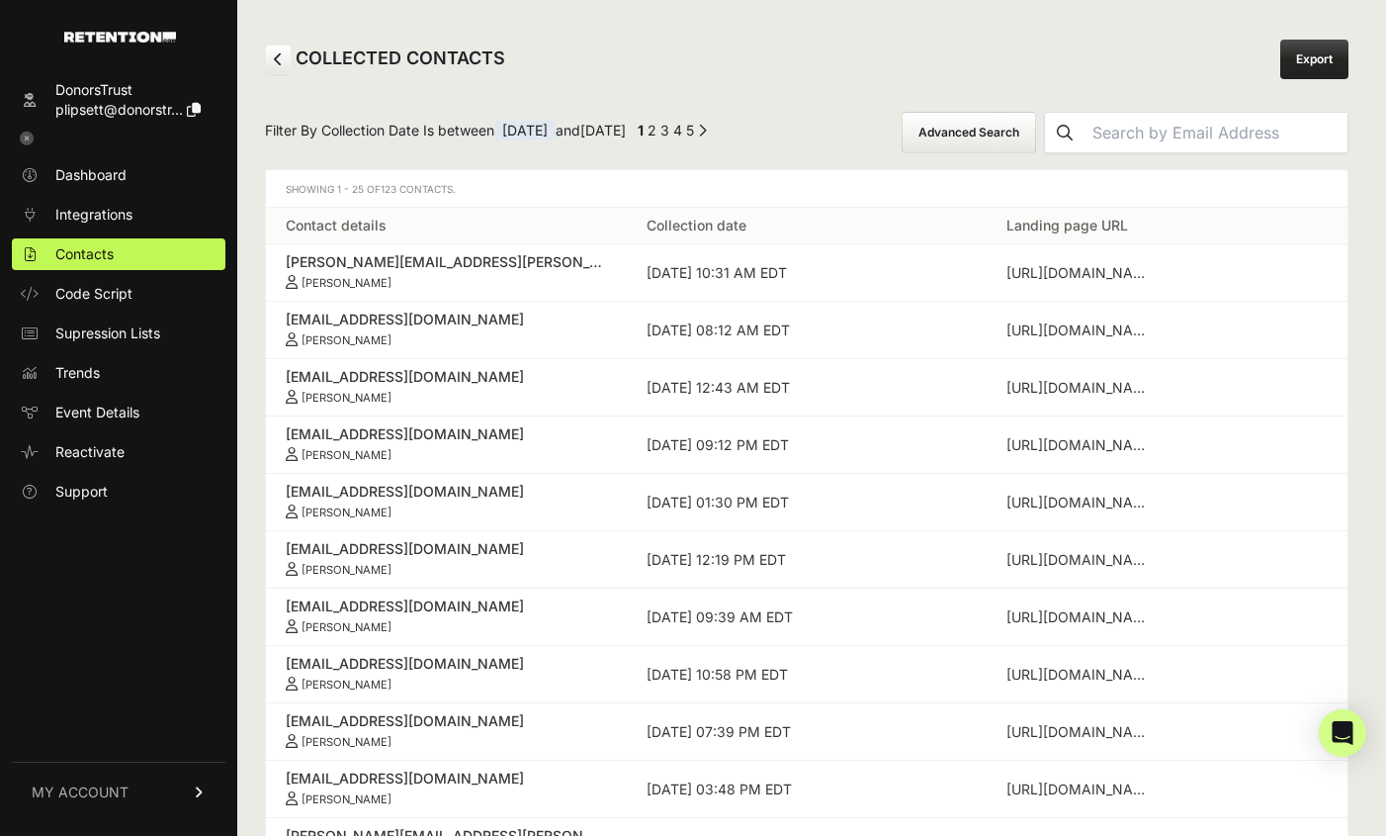
click at [850, 132] on div "Filter By Collection Date Is between 08/01/2025 and 09/22/2025 ← Previous 1 2 3…" at bounding box center [807, 133] width 1084 height 42
click at [1306, 50] on link "Export" at bounding box center [1315, 60] width 68 height 40
click at [1036, 123] on button "Advanced Search" at bounding box center [969, 133] width 134 height 42
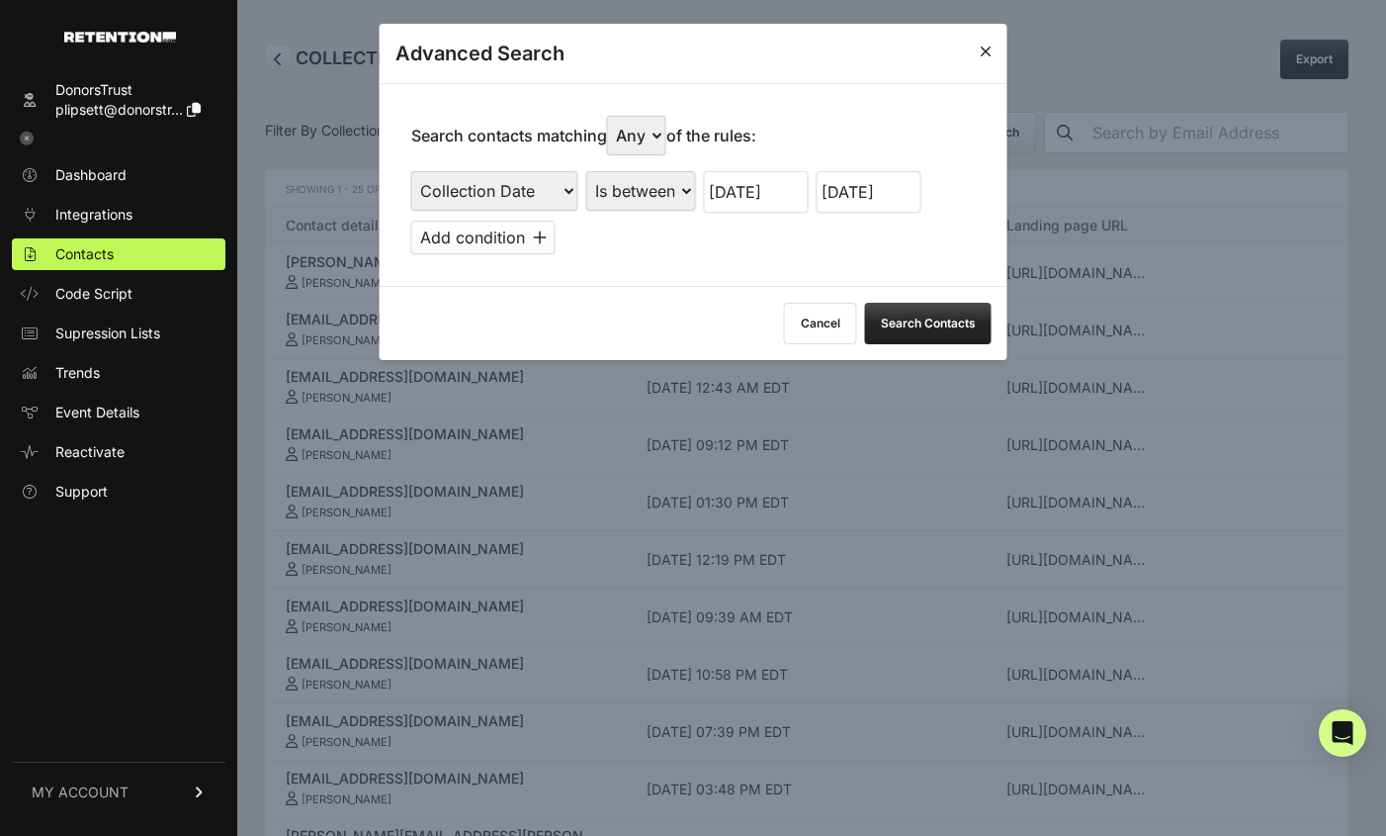
click at [672, 188] on select "Is on Is between" at bounding box center [641, 191] width 110 height 40
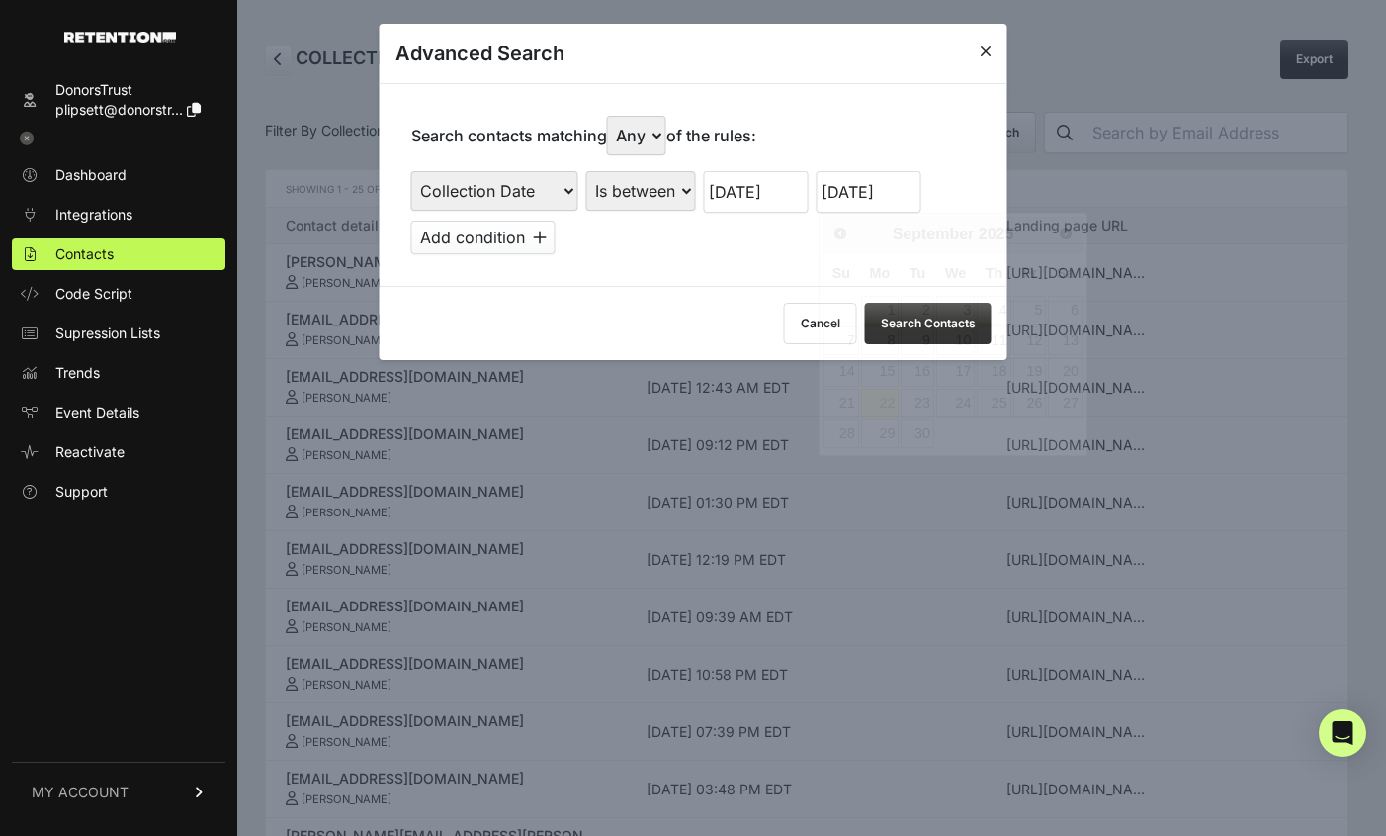
click at [835, 192] on input "09/22/2025" at bounding box center [869, 192] width 105 height 42
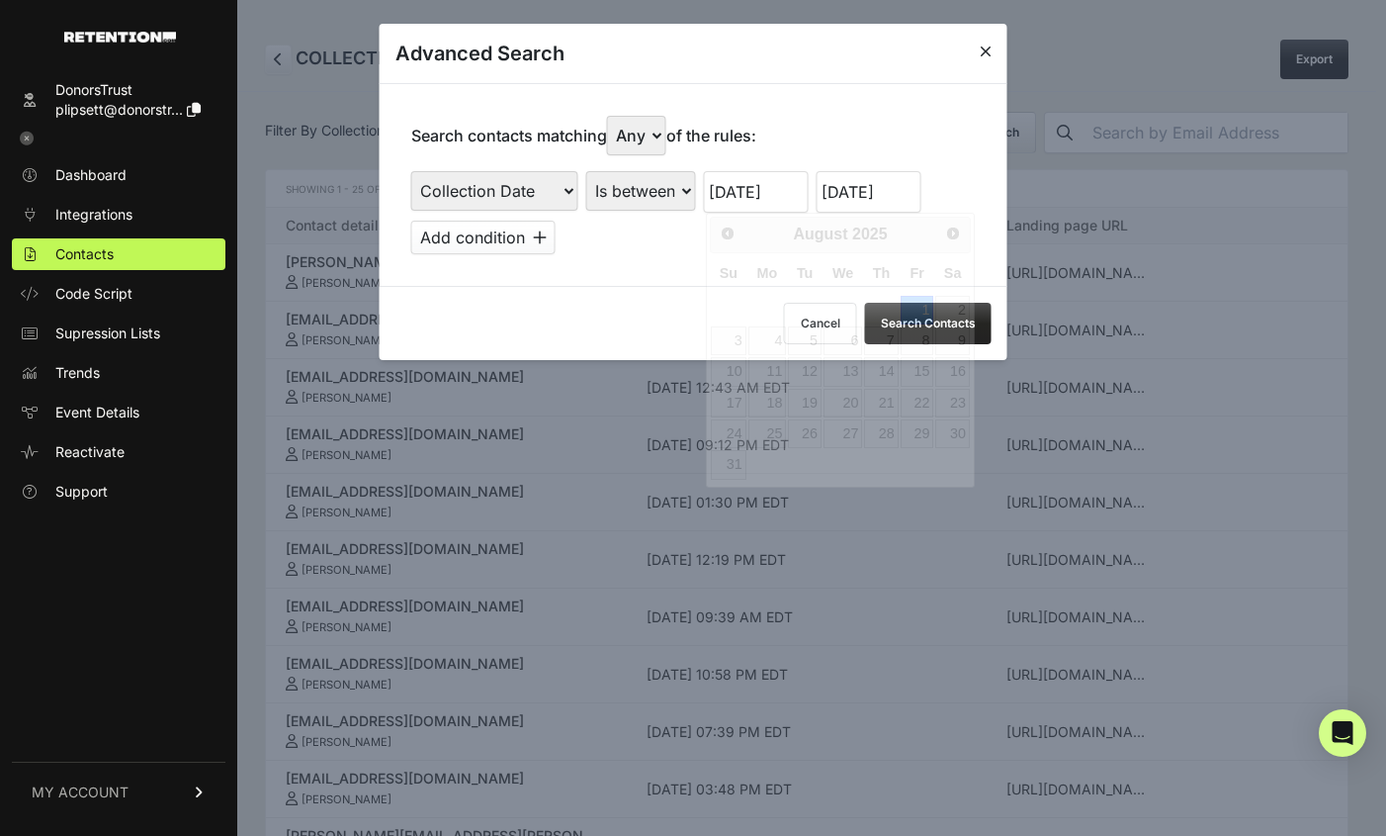
click at [708, 191] on input "[DATE]" at bounding box center [756, 192] width 105 height 42
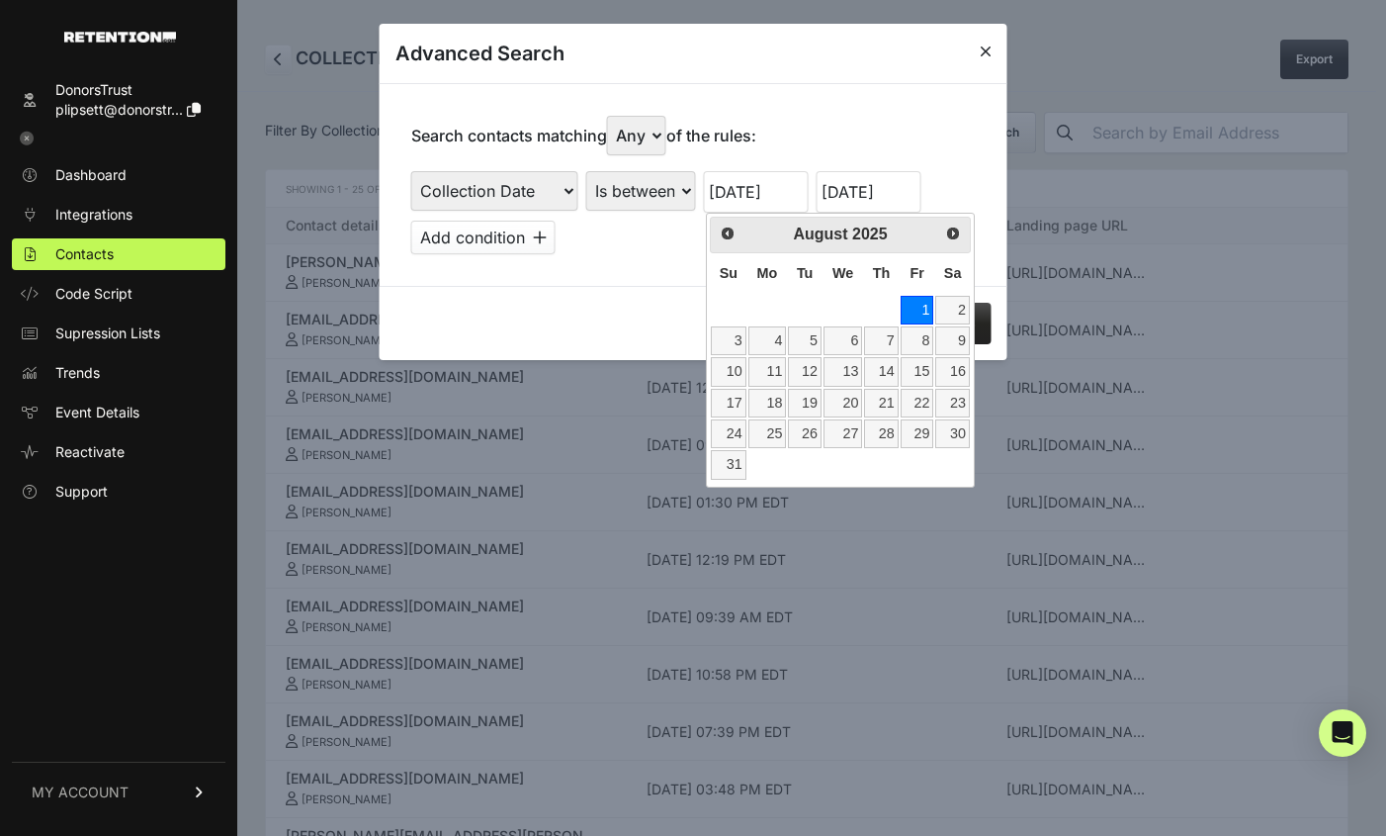
click at [800, 196] on input "[DATE]" at bounding box center [756, 192] width 105 height 42
type input "[DATE]"
click at [851, 150] on div "Search contacts matching Any All of the rules: First Name Last Name State City …" at bounding box center [694, 184] width 628 height 203
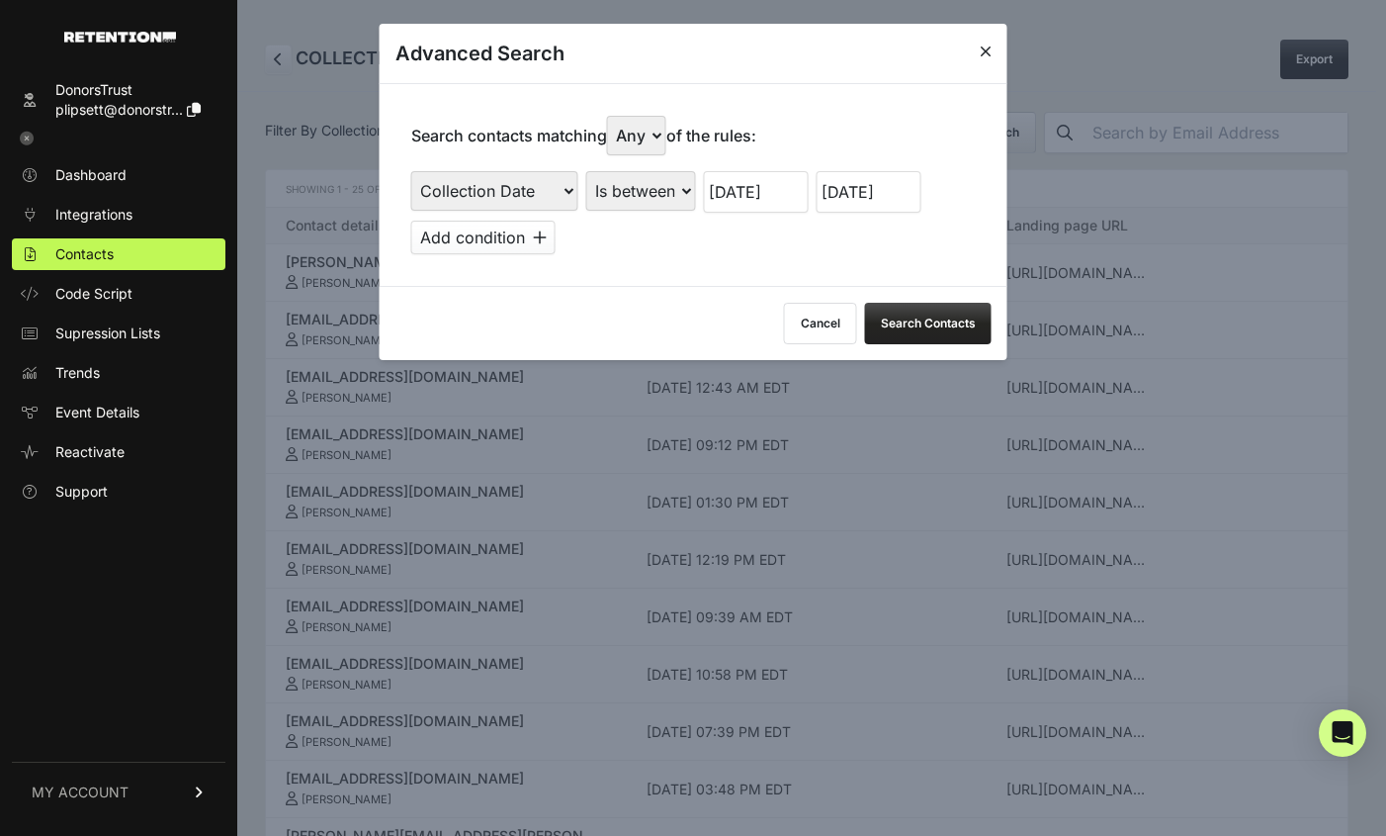
click at [837, 195] on input "09/22/2025" at bounding box center [869, 192] width 105 height 42
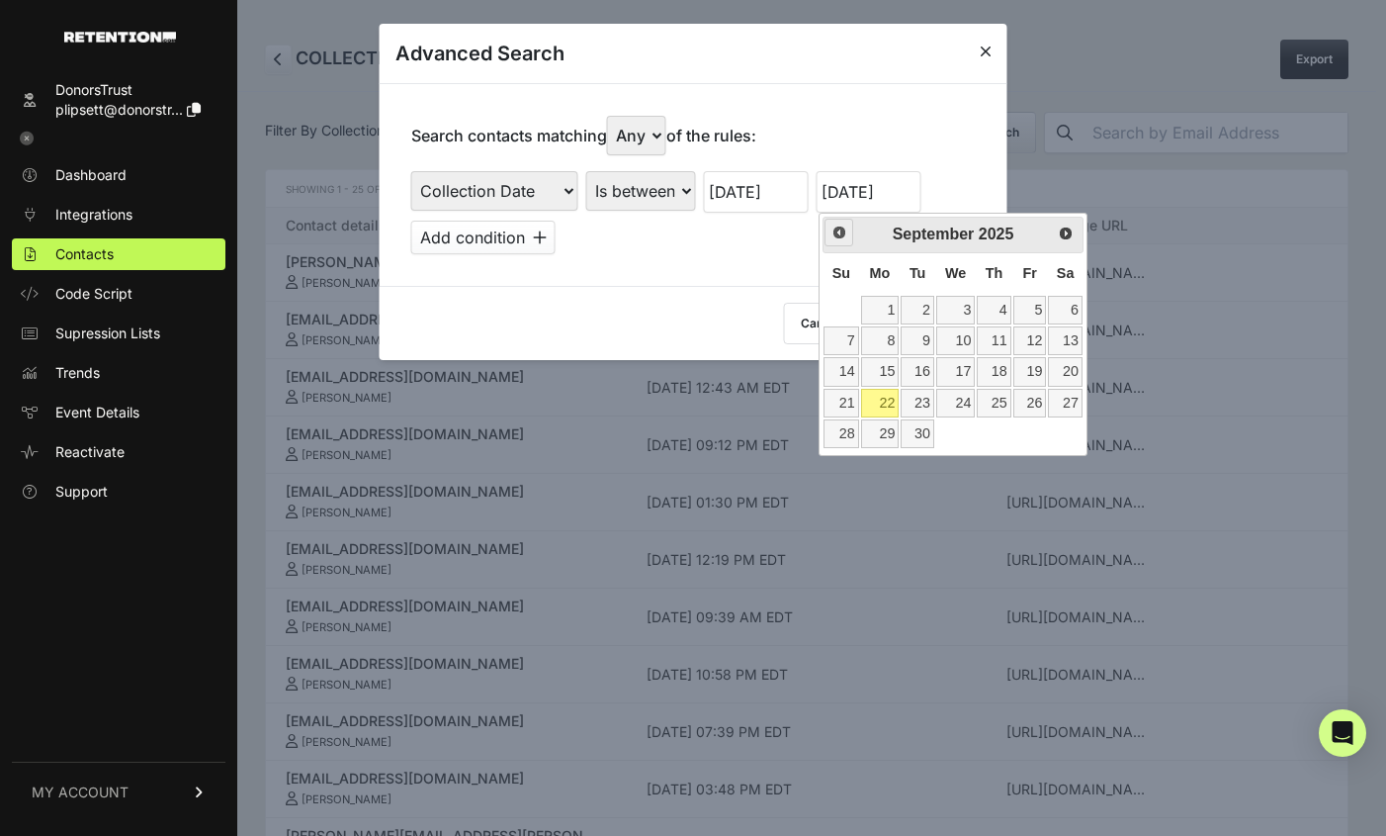
click at [837, 232] on span "Prev" at bounding box center [840, 232] width 16 height 16
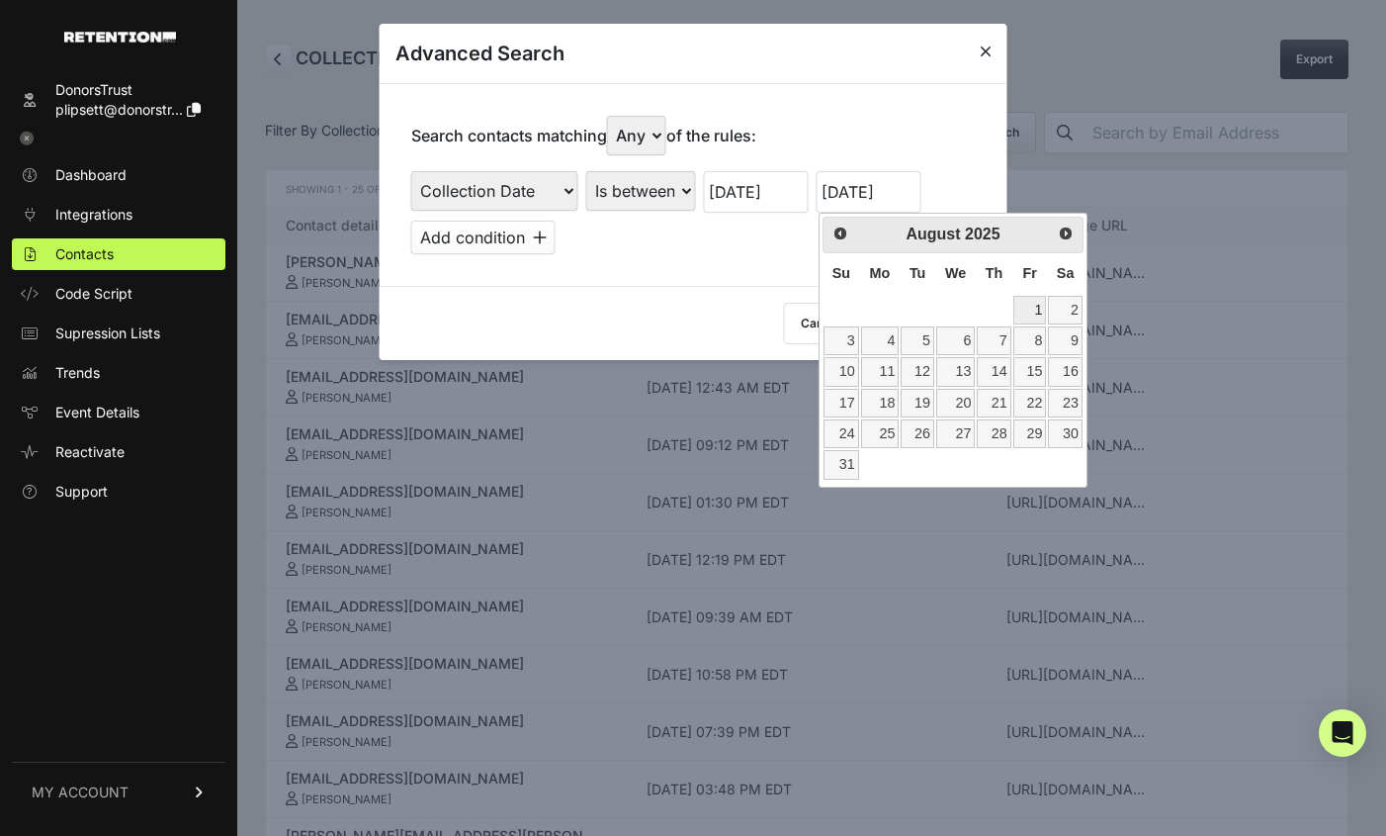
drag, startPoint x: 1029, startPoint y: 302, endPoint x: 1008, endPoint y: 297, distance: 22.3
click at [1029, 302] on link "1" at bounding box center [1031, 310] width 34 height 29
type input "[DATE]"
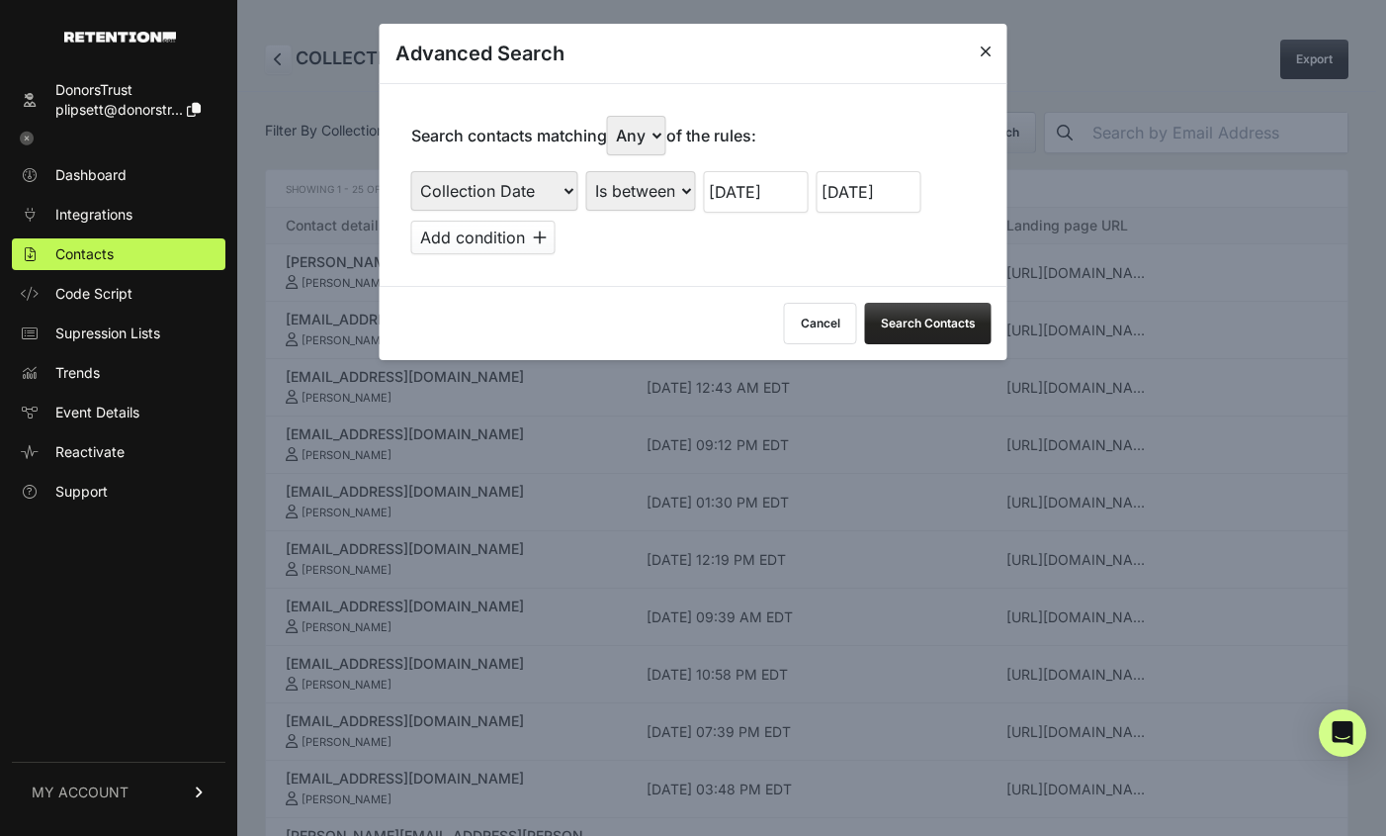
drag, startPoint x: 694, startPoint y: 291, endPoint x: 787, endPoint y: 311, distance: 95.0
click at [696, 291] on div "Cancel Search Contacts" at bounding box center [694, 323] width 628 height 74
click at [950, 321] on button "Search Contacts" at bounding box center [928, 324] width 127 height 42
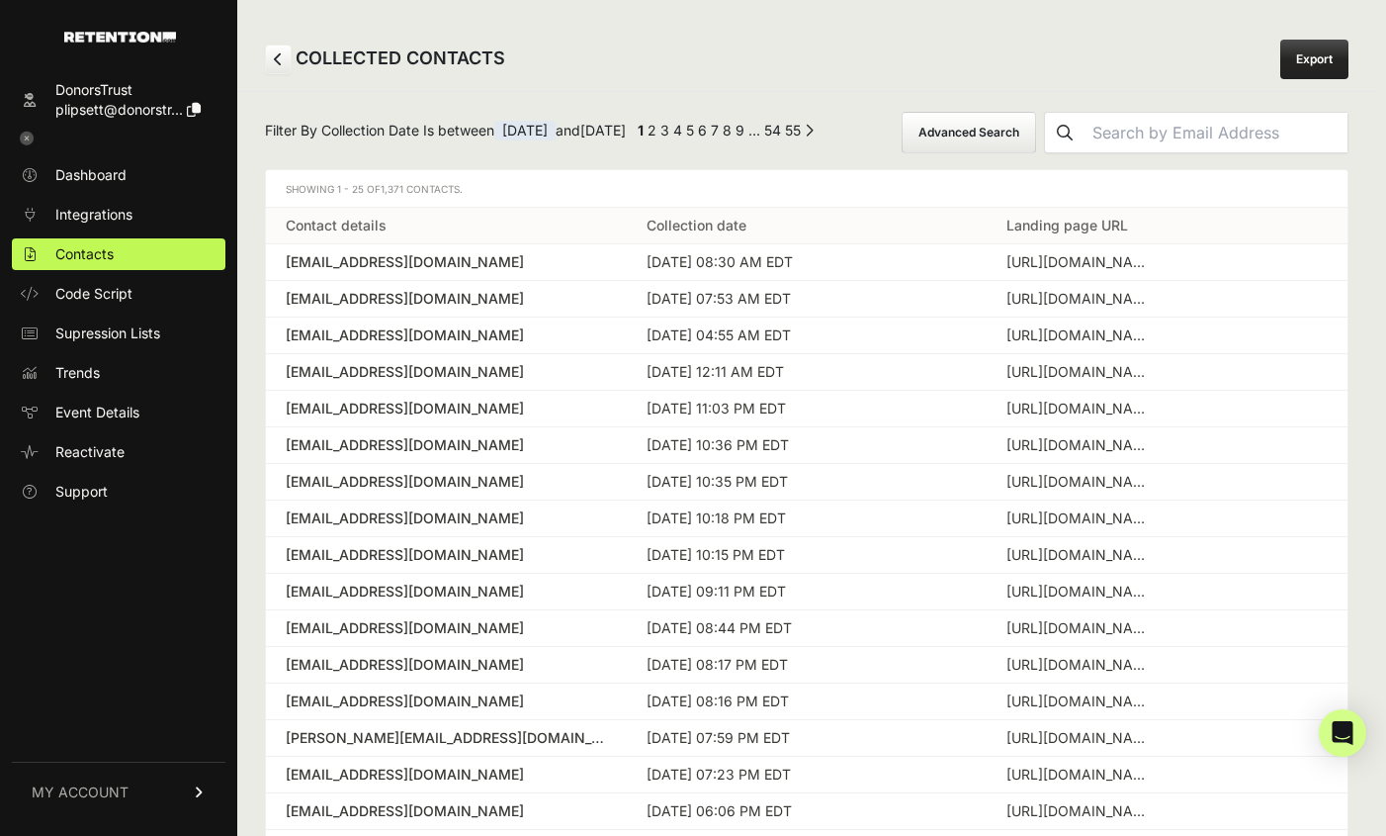
click at [801, 133] on link "55" at bounding box center [793, 130] width 16 height 17
click at [653, 131] on link "1" at bounding box center [650, 130] width 6 height 17
click at [801, 133] on link "55" at bounding box center [793, 130] width 16 height 17
click at [653, 130] on link "1" at bounding box center [650, 130] width 6 height 17
